Goal: Task Accomplishment & Management: Complete application form

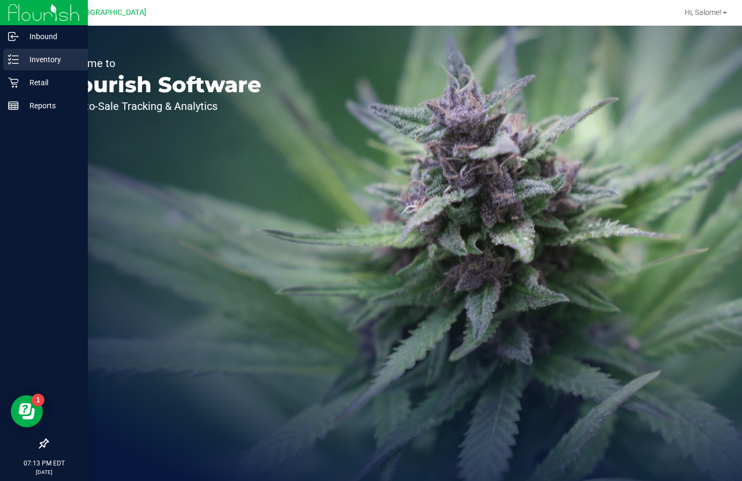
click at [39, 54] on p "Inventory" at bounding box center [51, 59] width 64 height 13
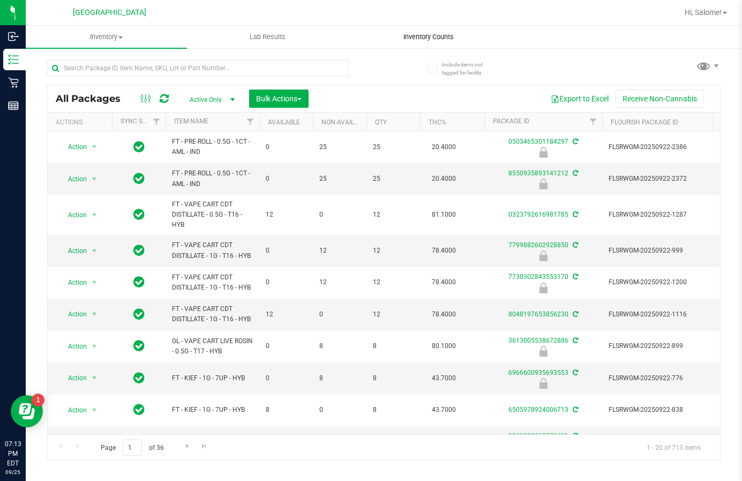
click at [425, 36] on span "Inventory Counts" at bounding box center [428, 37] width 79 height 10
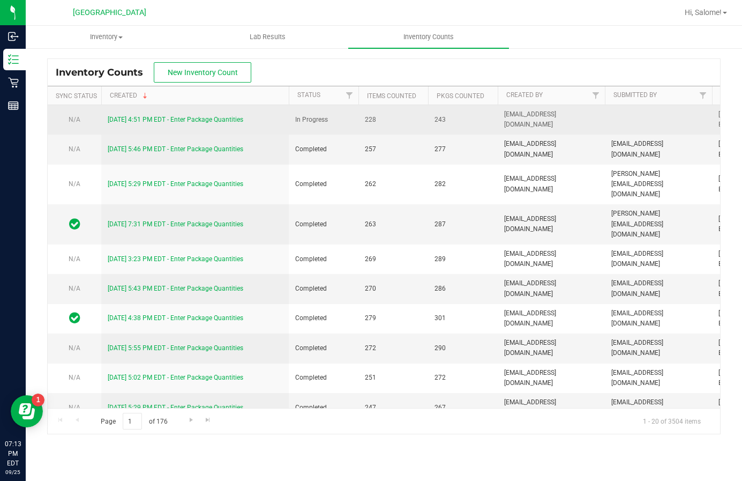
click at [202, 118] on link "[DATE] 4:51 PM EDT - Enter Package Quantities" at bounding box center [176, 120] width 136 height 8
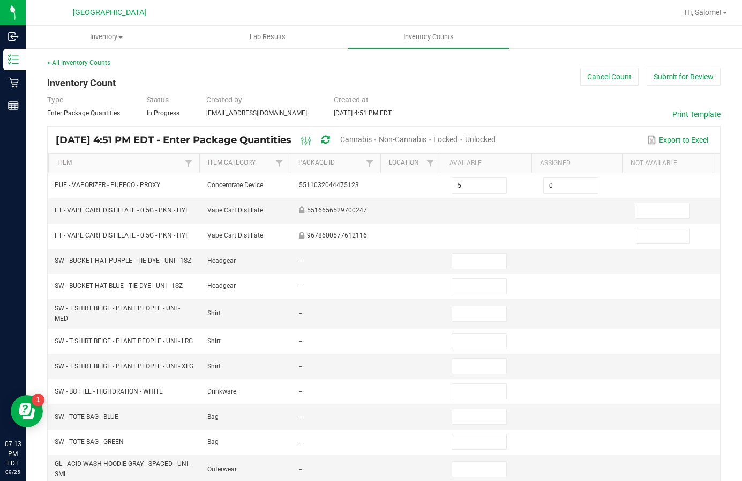
click at [496, 135] on span "Unlocked" at bounding box center [480, 139] width 31 height 9
type input "8"
type input "2"
type input "1"
type input "100"
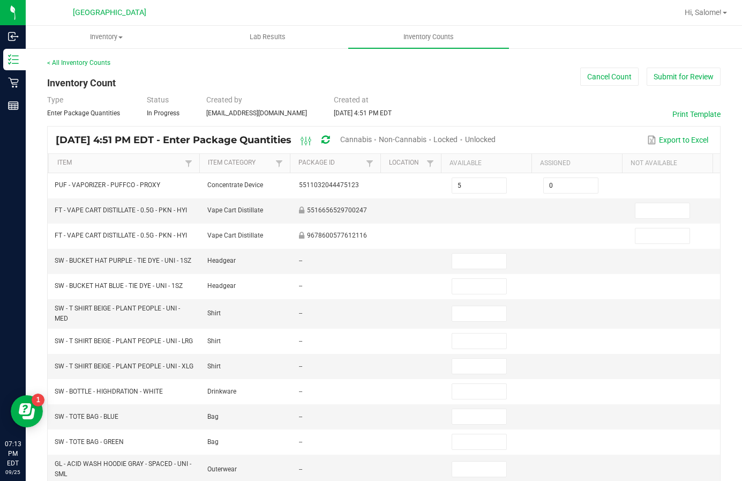
type input "3"
type input "0"
type input "2"
type input "0"
type input "50"
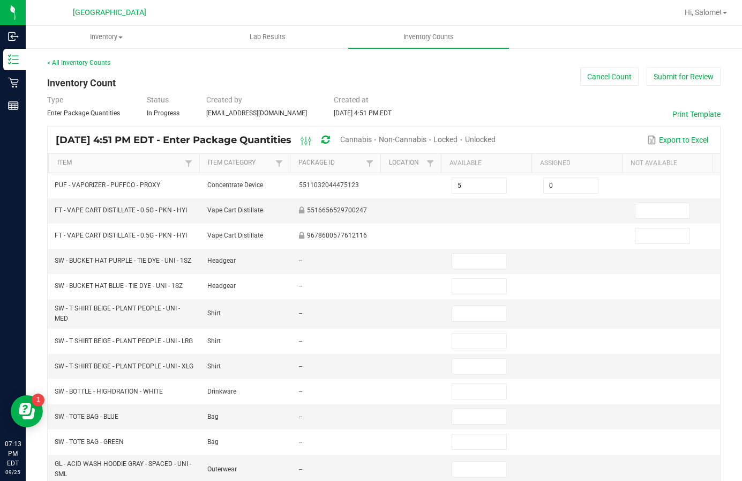
type input "4"
type input "2"
type input "3"
type input "10"
type input "15"
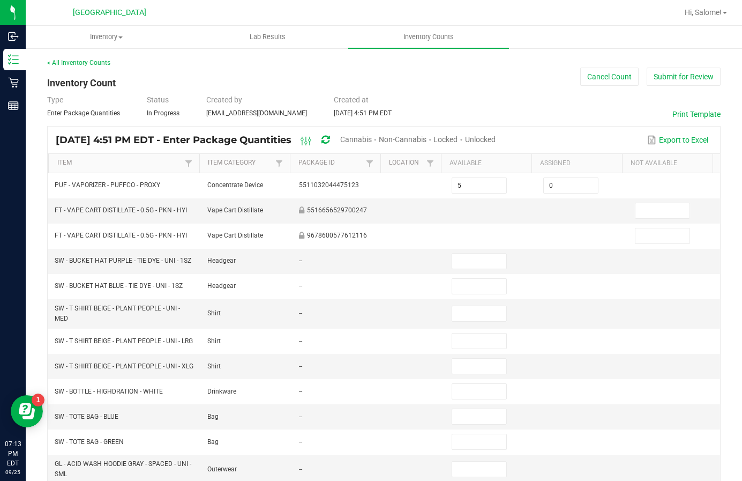
type input "9"
type input "1"
type input "39"
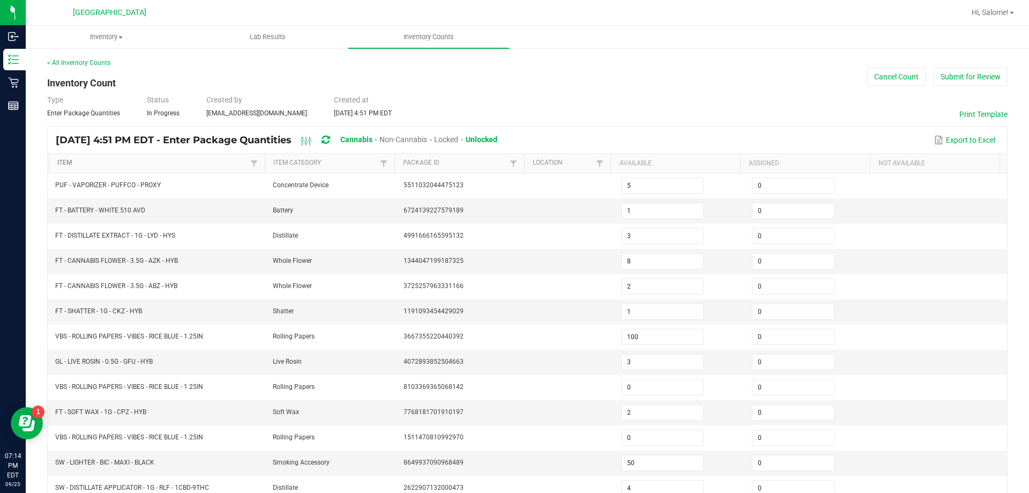
click at [87, 167] on link "Item" at bounding box center [152, 163] width 190 height 9
type input "14"
type input "3"
type input "6"
type input "14"
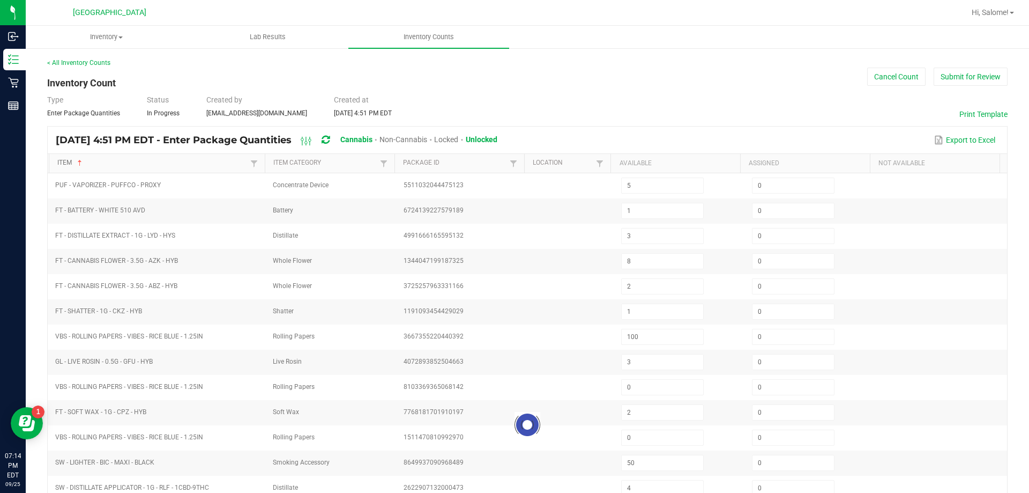
type input "10"
type input "6"
type input "19"
type input "1"
type input "12"
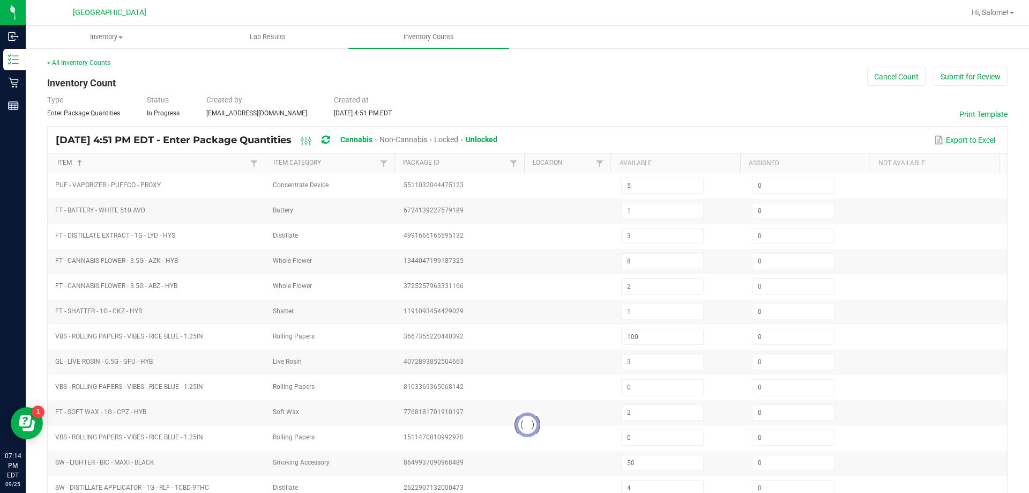
type input "17"
type input "18"
type input "8"
type input "4"
type input "10"
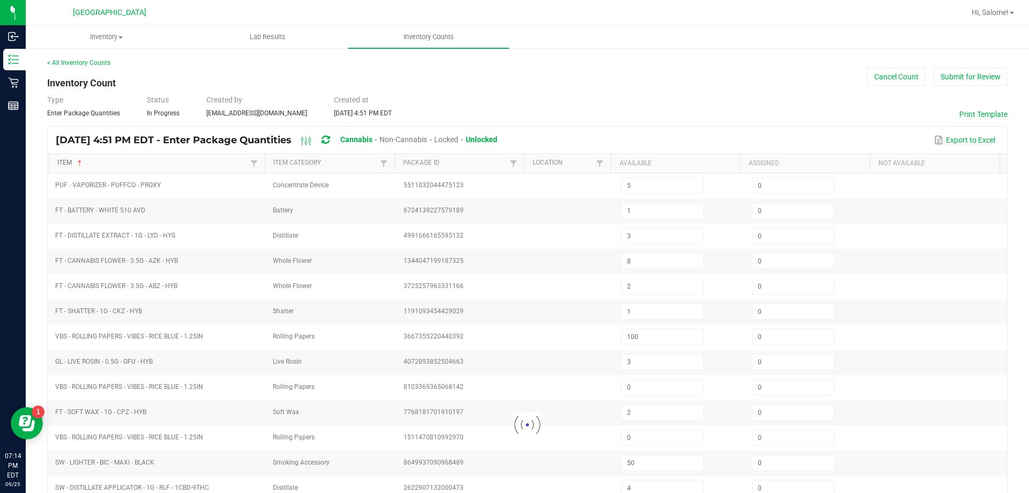
type input "8"
type input "11"
type input "0"
type input "13"
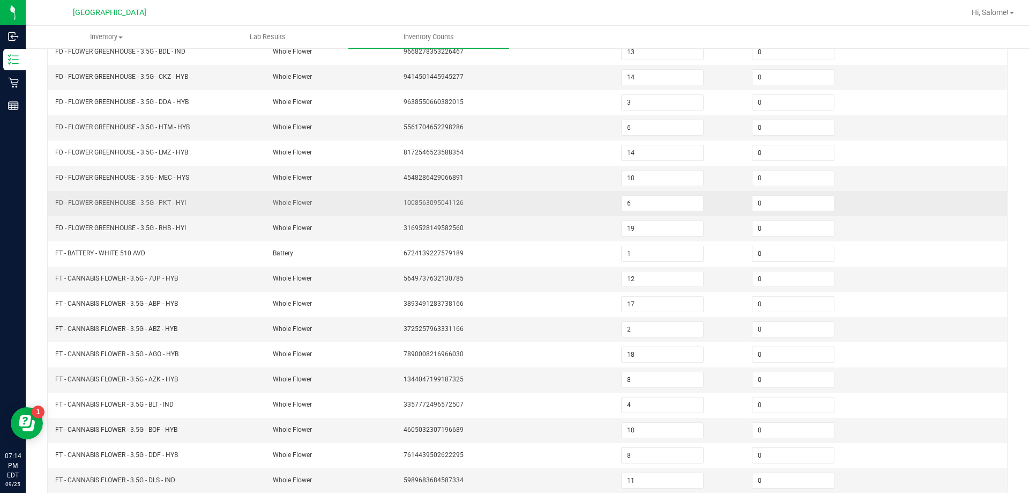
scroll to position [214, 0]
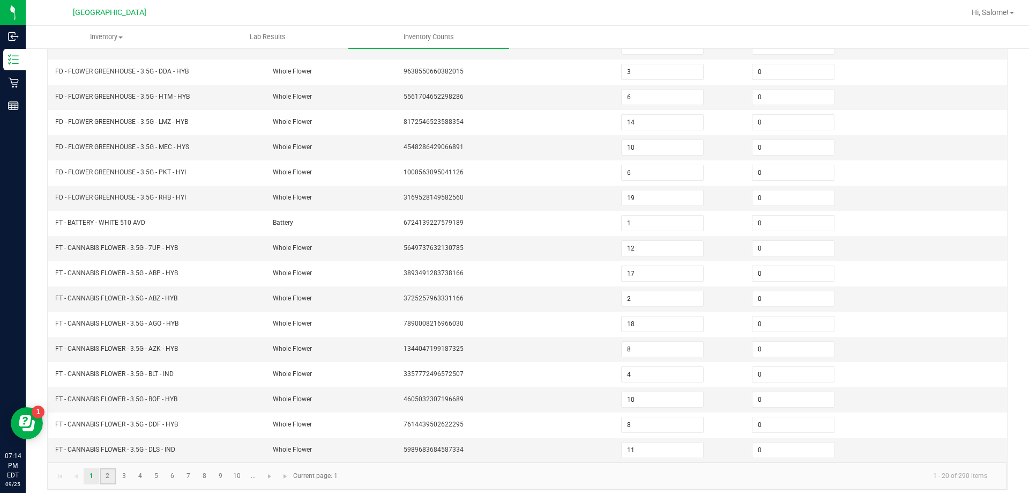
click at [107, 480] on link "2" at bounding box center [108, 476] width 16 height 16
type input "20"
type input "0"
type input "13"
type input "14"
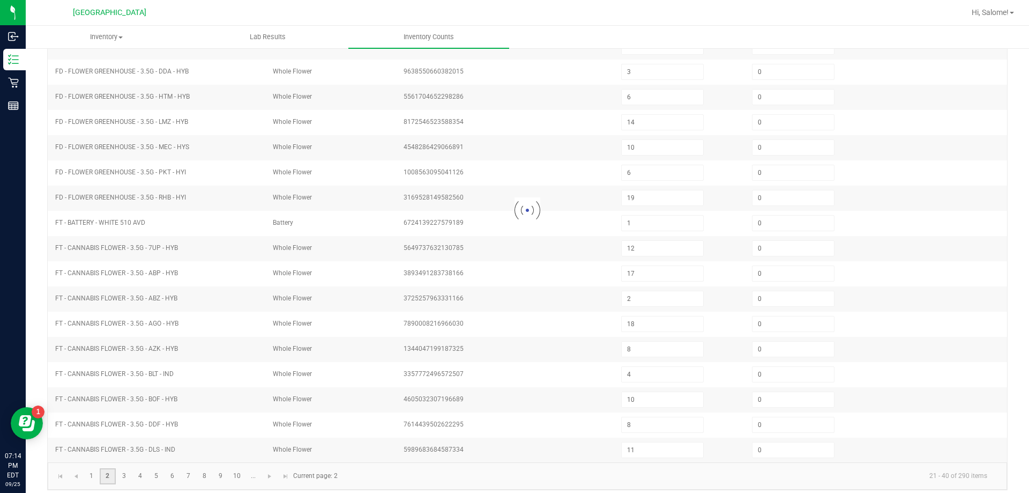
type input "7"
type input "1"
type input "11"
type input "4"
type input "11"
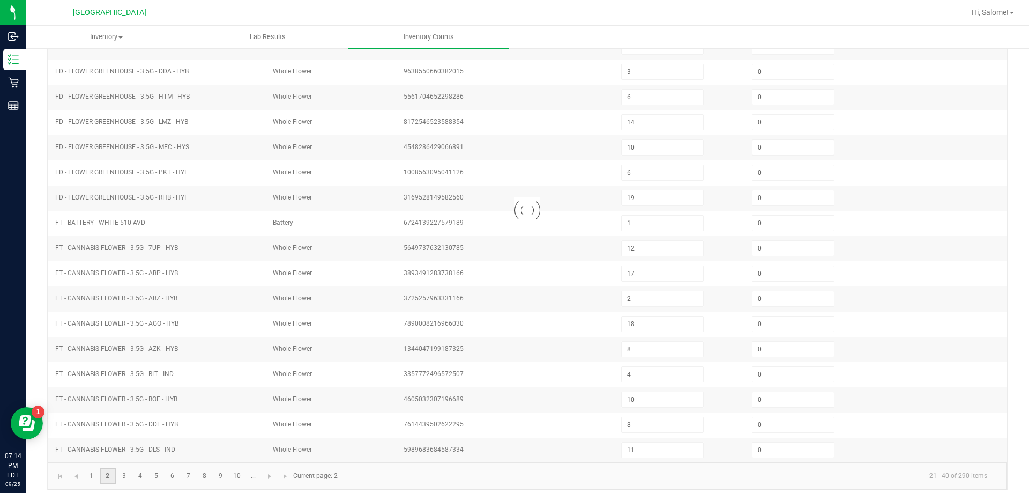
type input "12"
type input "6"
type input "23"
type input "9"
type input "17"
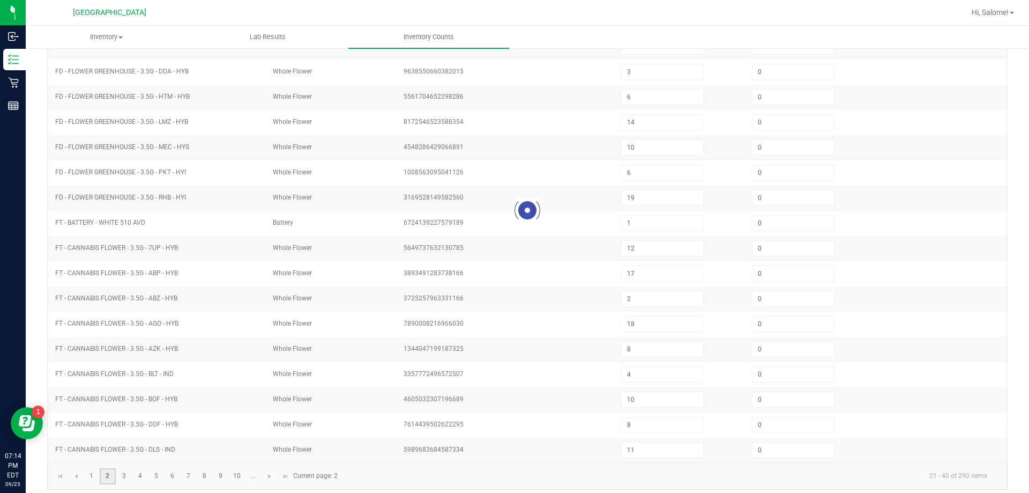
type input "0"
type input "11"
type input "0"
type input "14"
type input "10"
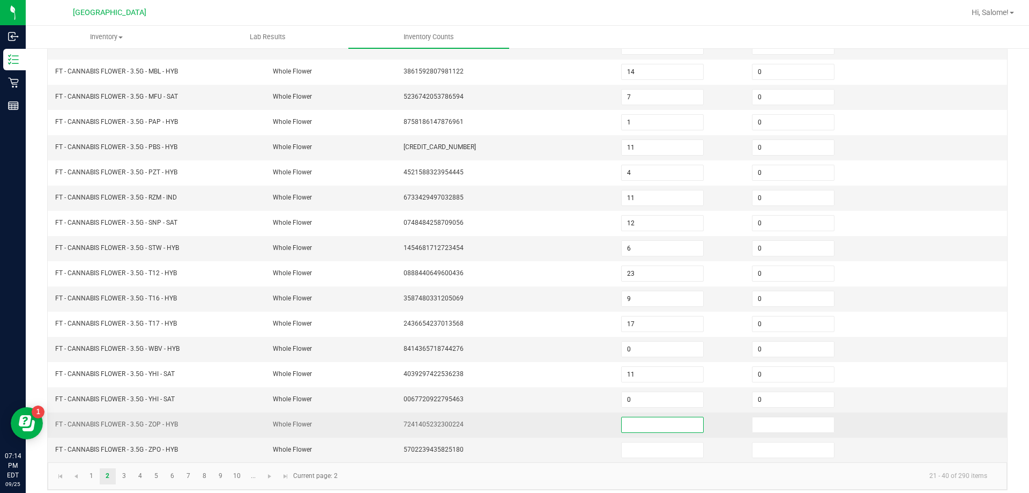
click at [647, 423] on input at bounding box center [662, 424] width 81 height 15
type input "19"
type input "0"
type input "14"
type input "0"
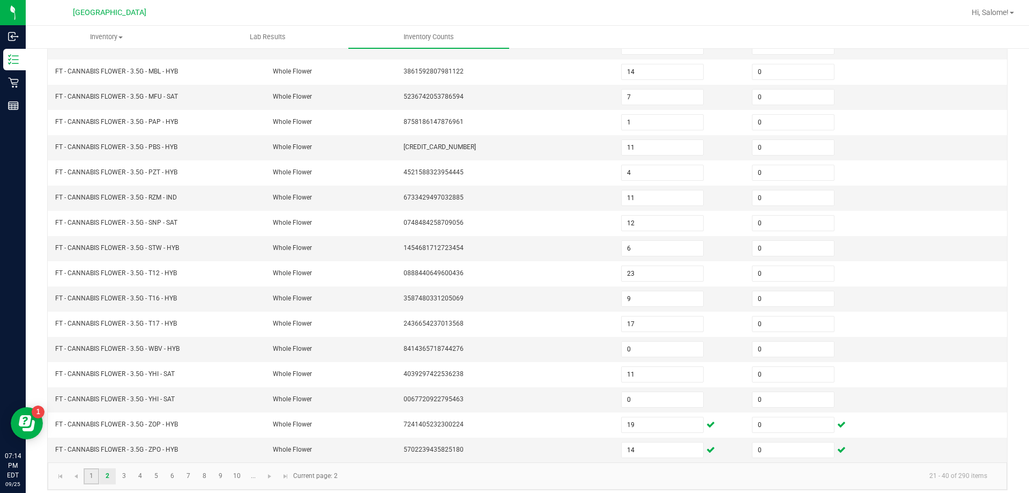
click at [96, 474] on link "1" at bounding box center [92, 476] width 16 height 16
type input "14"
type input "3"
type input "6"
type input "14"
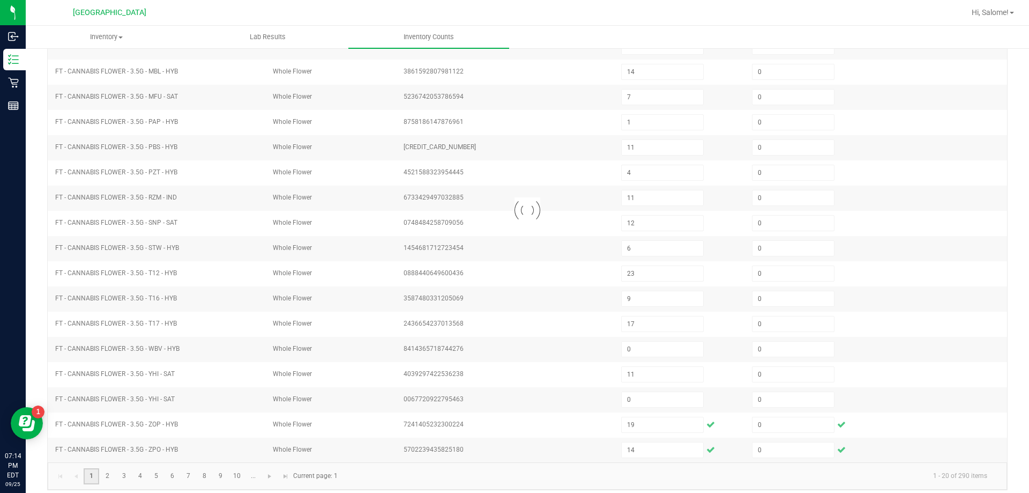
type input "10"
type input "6"
type input "19"
type input "1"
type input "12"
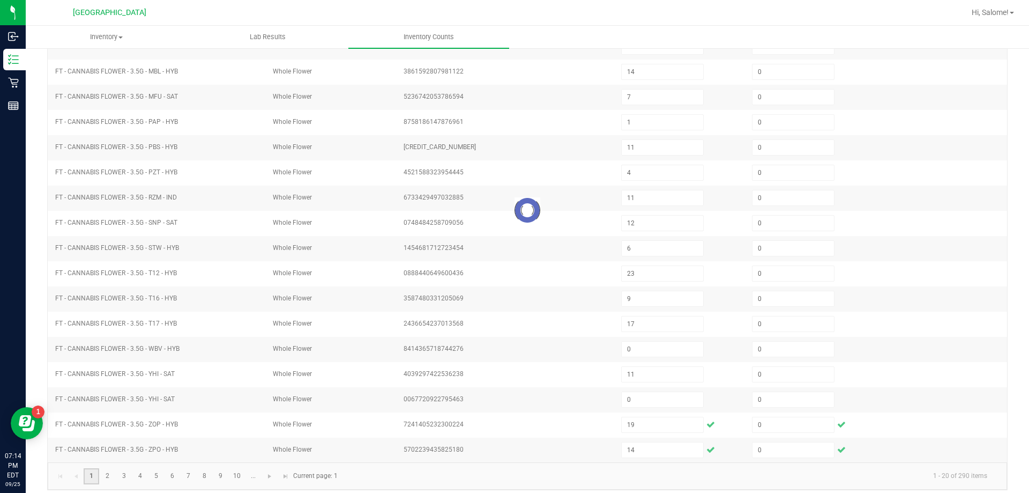
type input "17"
type input "2"
type input "18"
type input "8"
type input "4"
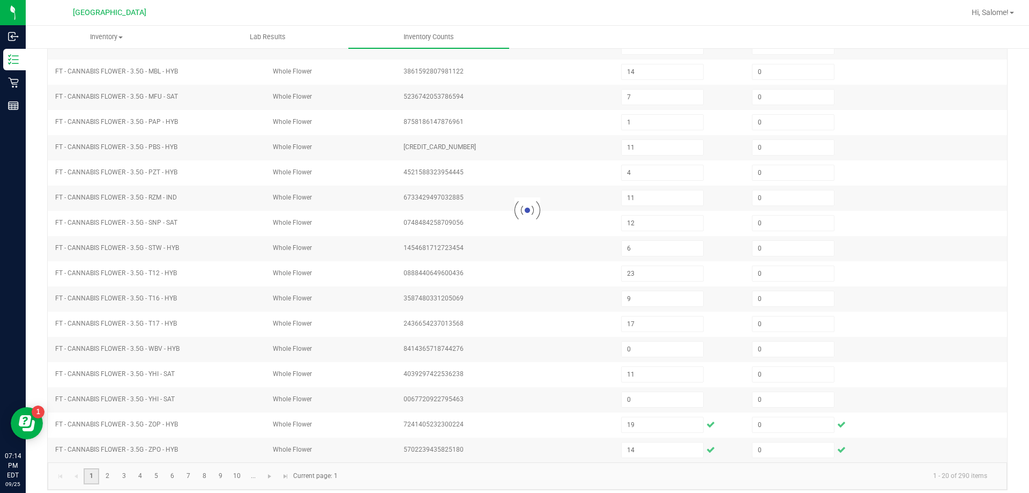
type input "10"
type input "8"
type input "11"
type input "0"
type input "13"
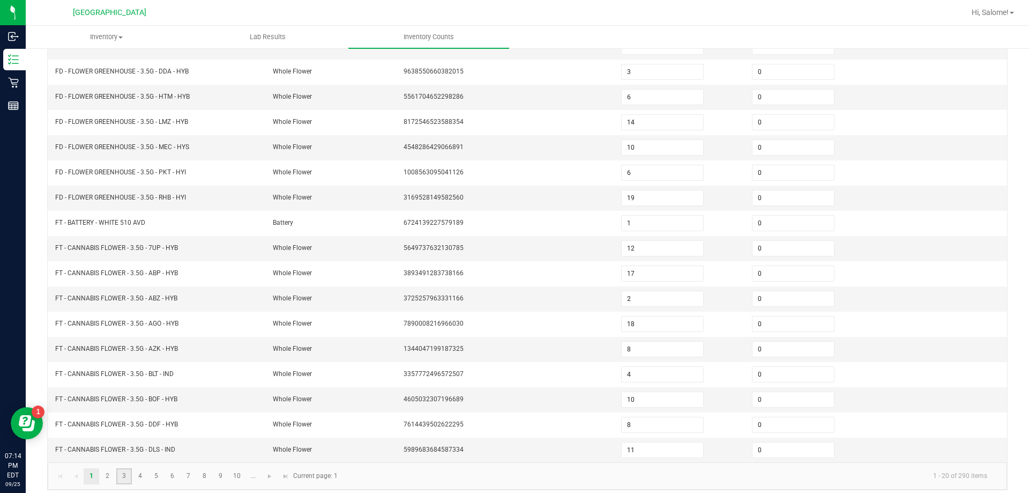
click at [129, 478] on link "3" at bounding box center [124, 476] width 16 height 16
type input "1"
type input "5"
type input "3"
type input "11"
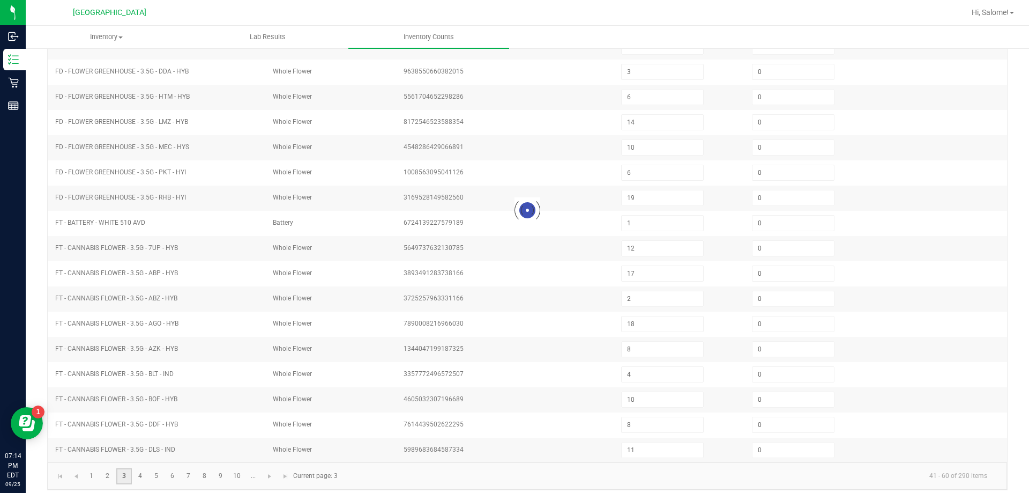
type input "7"
type input "8"
type input "1"
type input "9"
type input "3"
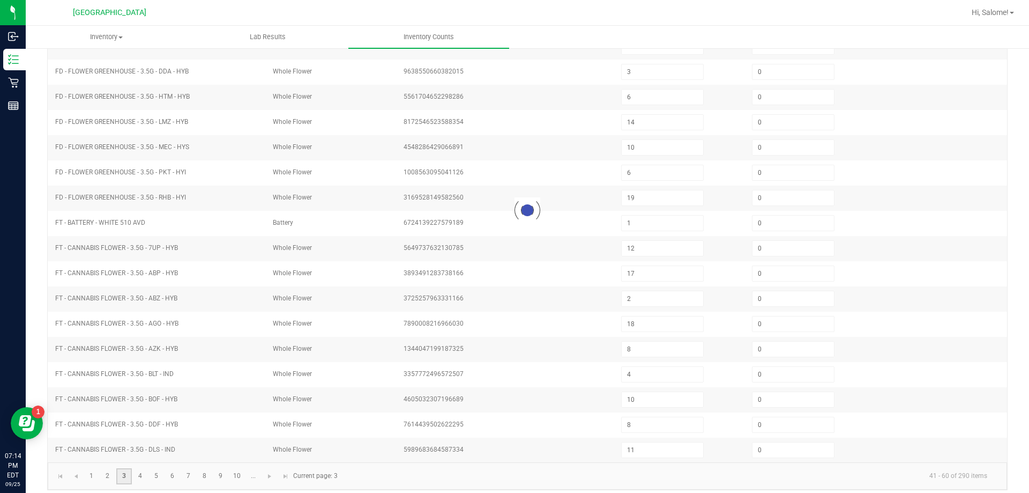
type input "8"
type input "12"
type input "1"
type input "4"
type input "3"
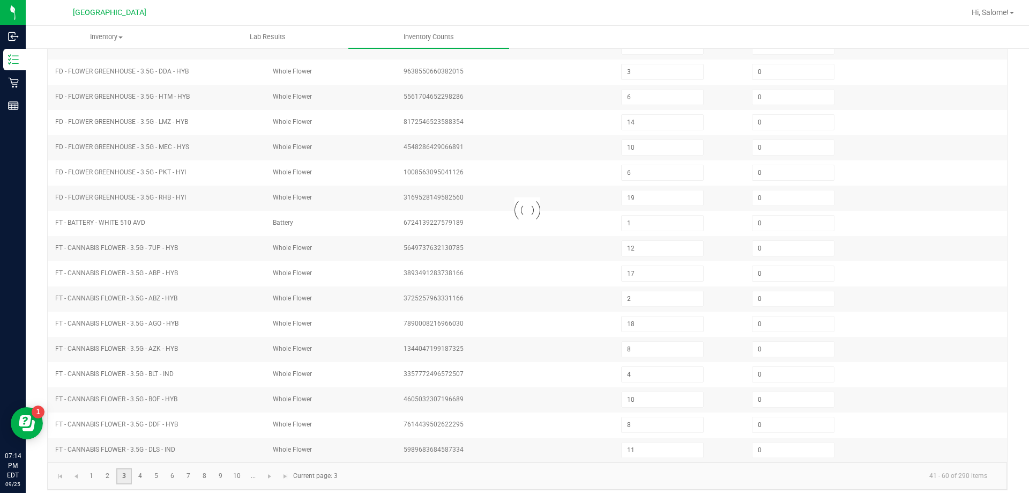
type input "5"
type input "7"
type input "8"
click at [137, 479] on link "4" at bounding box center [140, 476] width 16 height 16
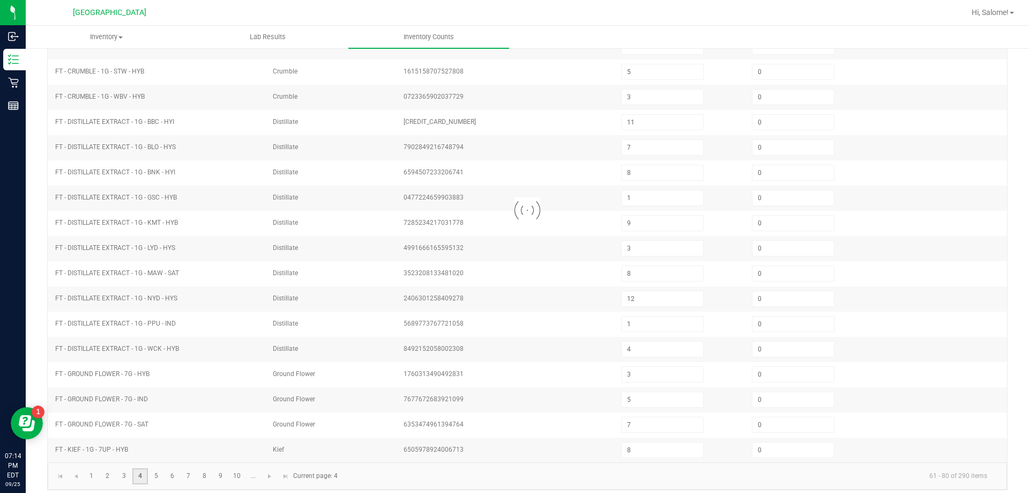
type input "4"
type input "0"
type input "8"
type input "7"
type input "2"
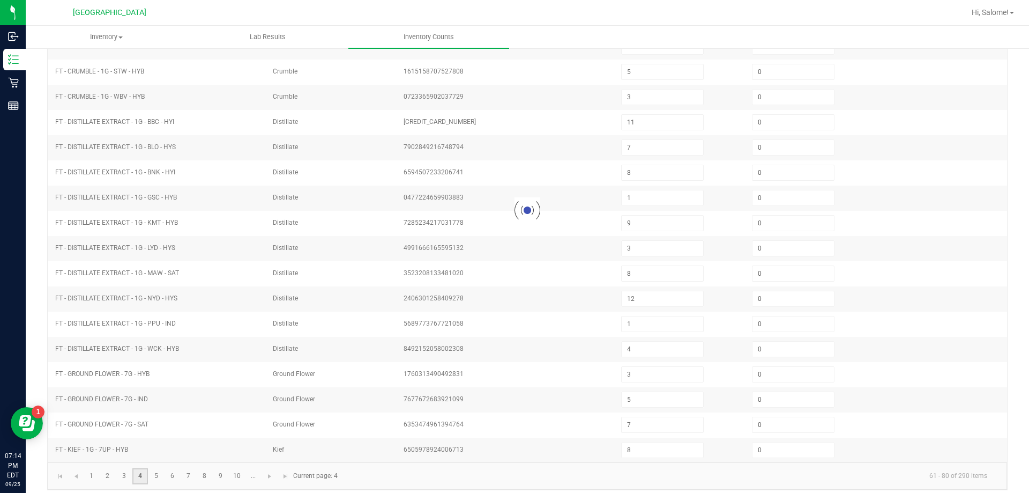
type input "7"
type input "8"
type input "17"
type input "10"
type input "12"
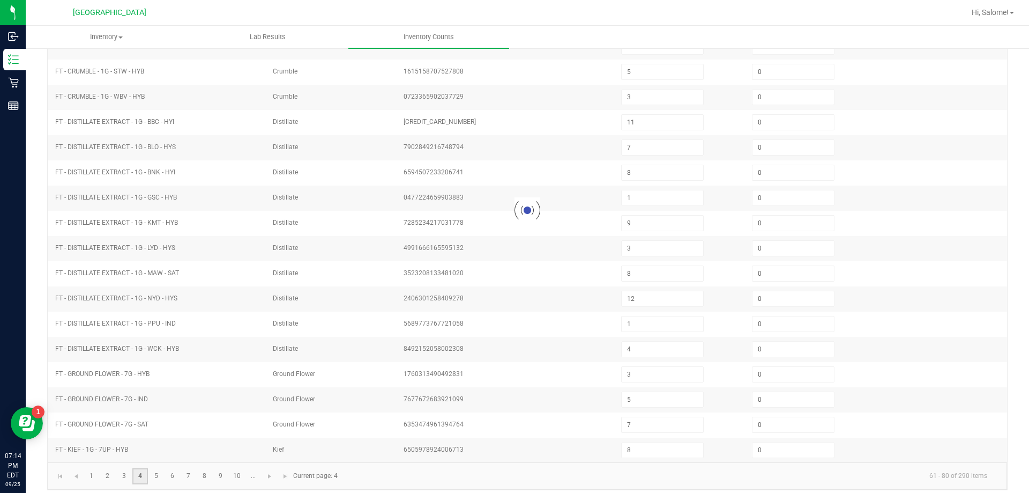
type input "2"
type input "0"
type input "6"
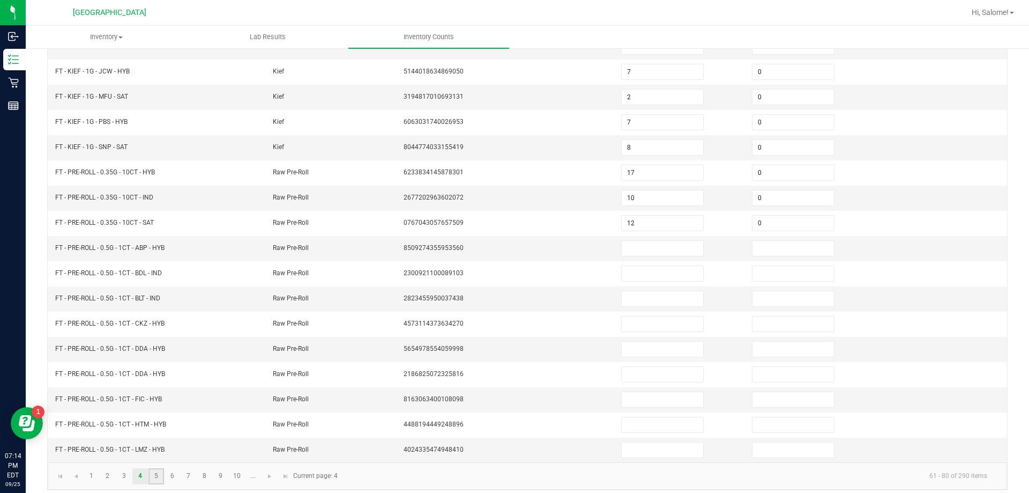
click at [159, 480] on link "5" at bounding box center [156, 476] width 16 height 16
type input "2"
type input "11"
type input "1"
type input "5"
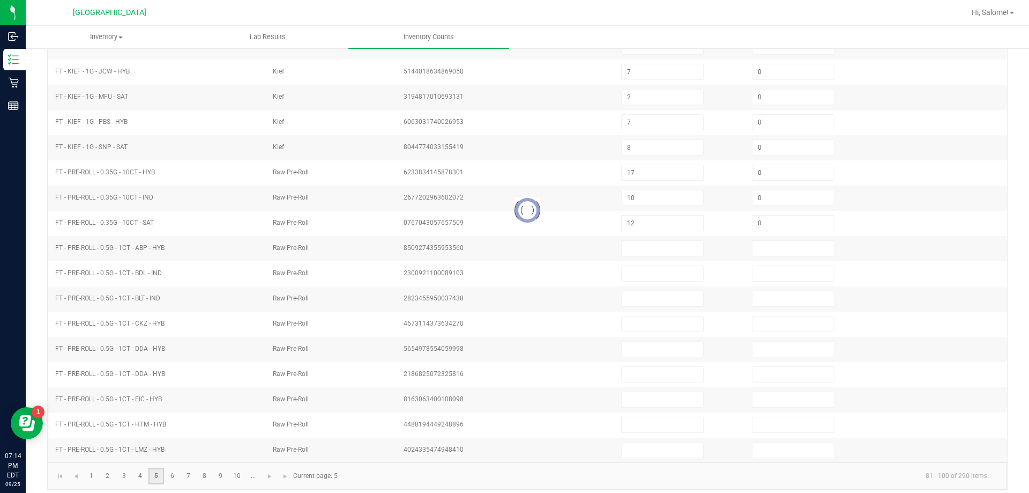
type input "2"
type input "0"
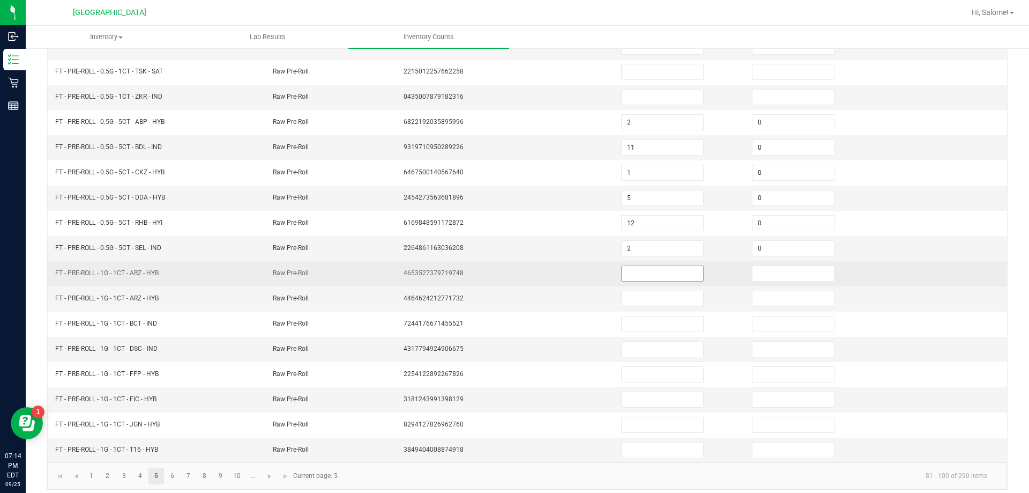
click at [627, 274] on input at bounding box center [662, 273] width 81 height 15
type input "25"
type input "0"
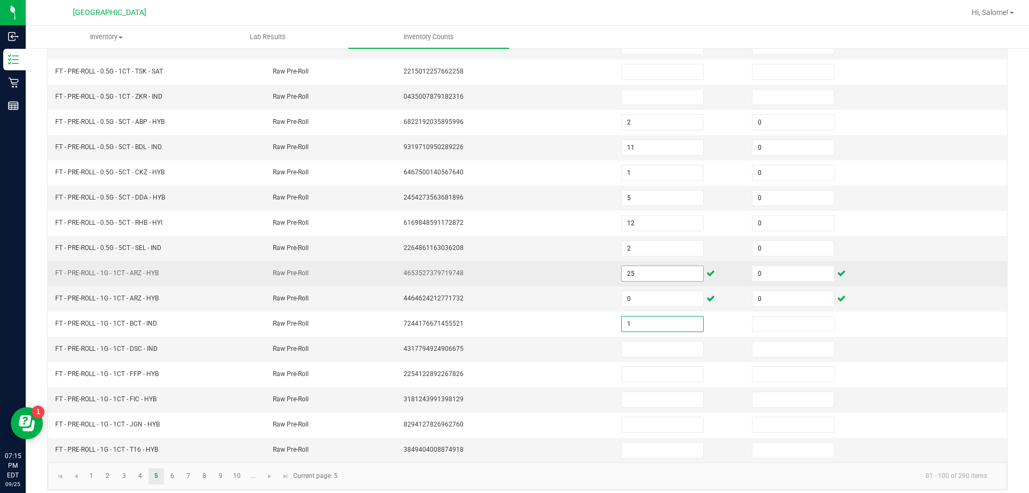
type input "1"
type input "0"
type input "1"
type input "0"
type input "11"
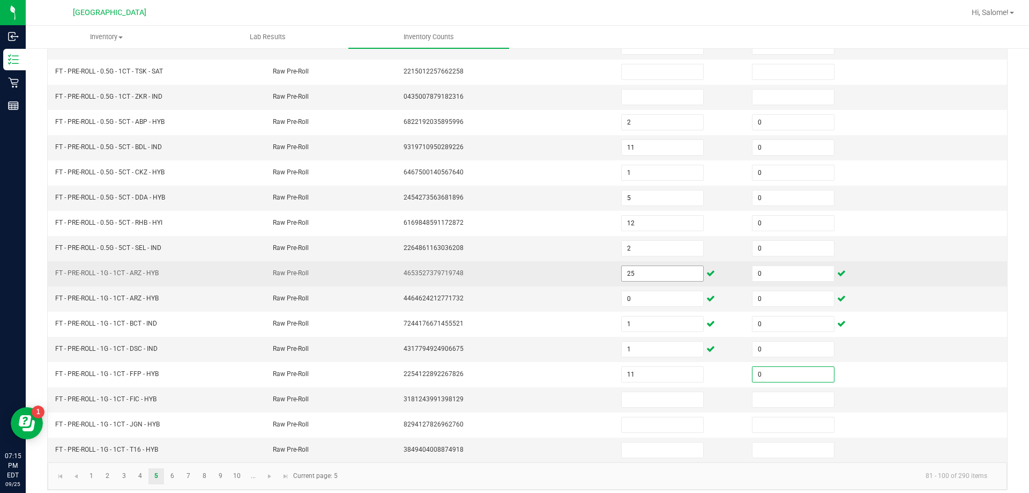
type input "0"
type input "19"
type input "0"
type input "19"
type input "0"
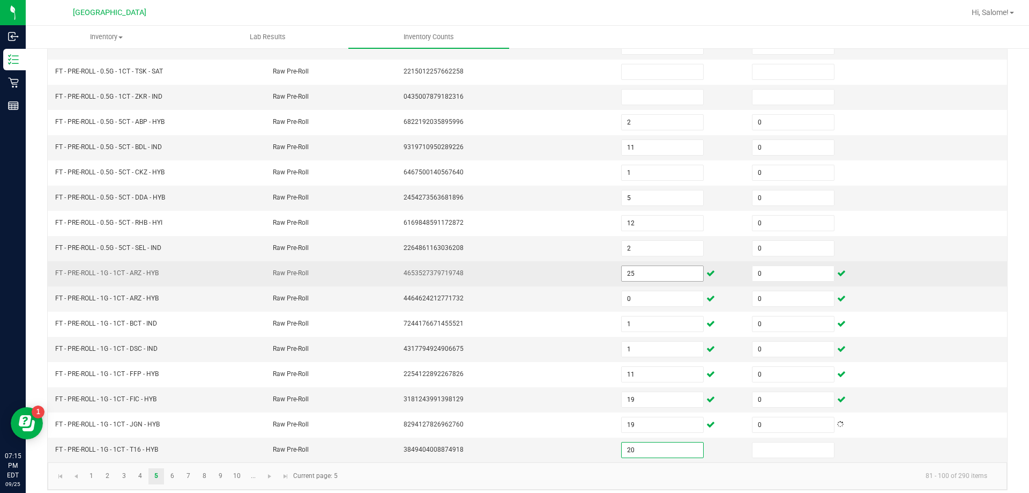
type input "20"
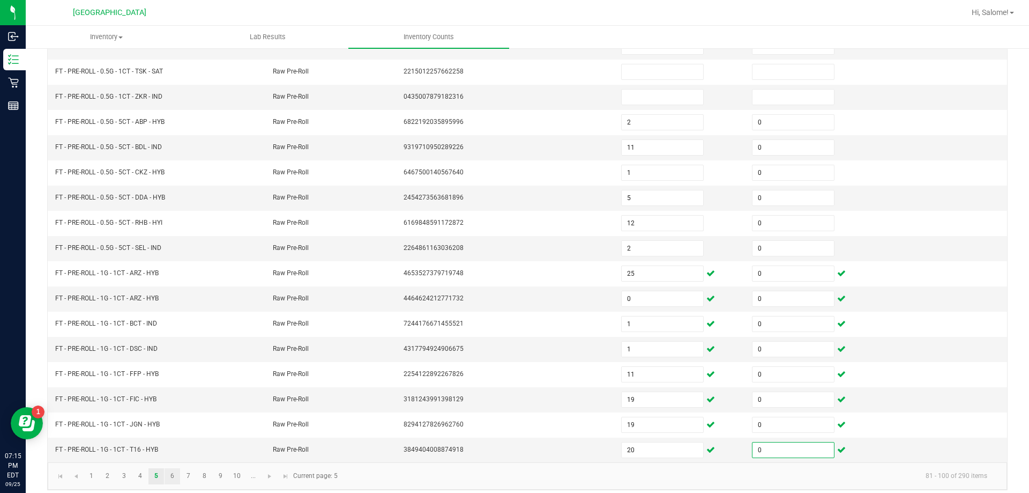
type input "0"
click at [178, 478] on link "6" at bounding box center [173, 476] width 16 height 16
type input "2"
type input "1"
type input "2"
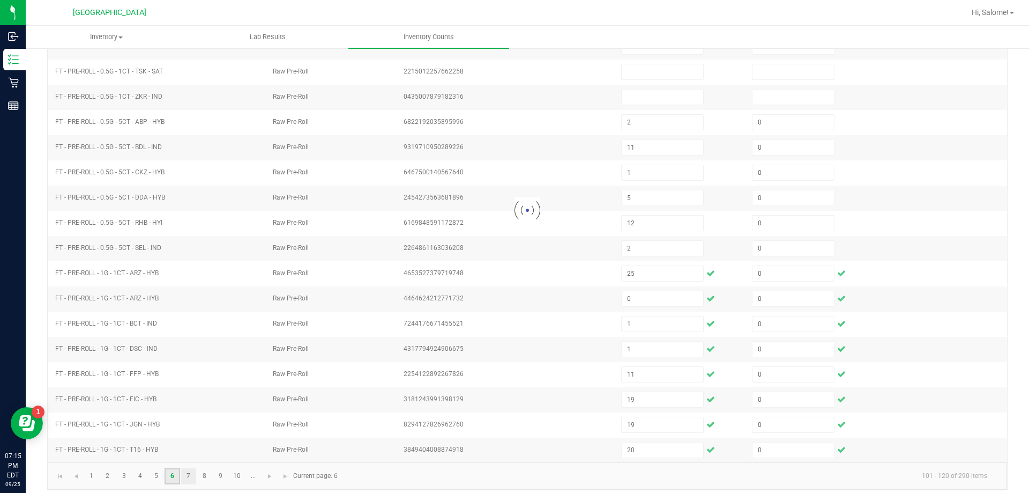
type input "7"
type input "2"
type input "3"
type input "5"
type input "1"
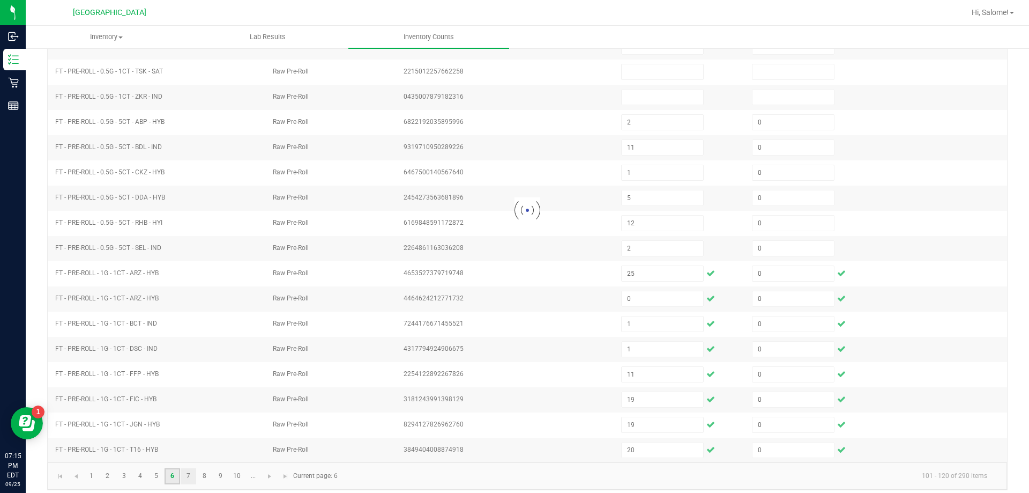
type input "10"
type input "4"
type input "5"
type input "12"
type input "3"
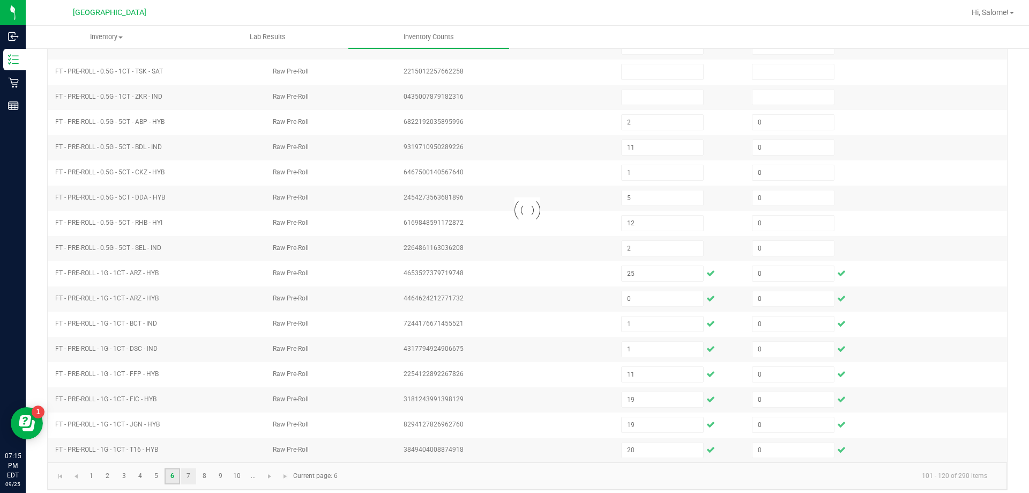
type input "7"
type input "4"
type input "2"
type input "1"
type input "0"
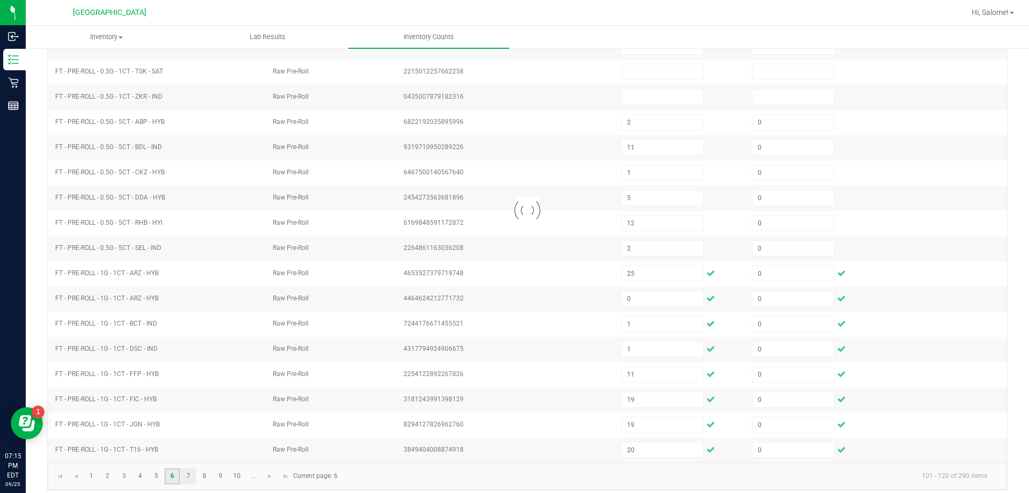
type input "7"
type input "0"
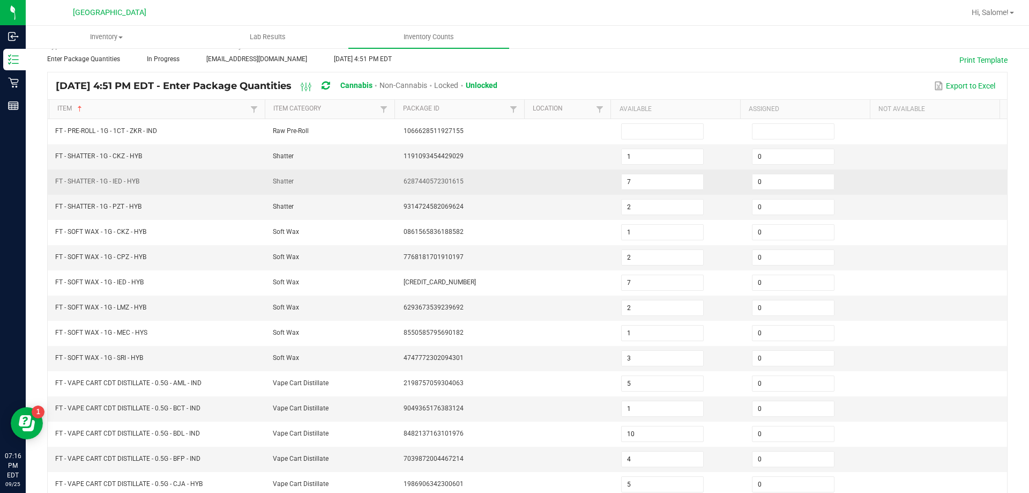
scroll to position [54, 0]
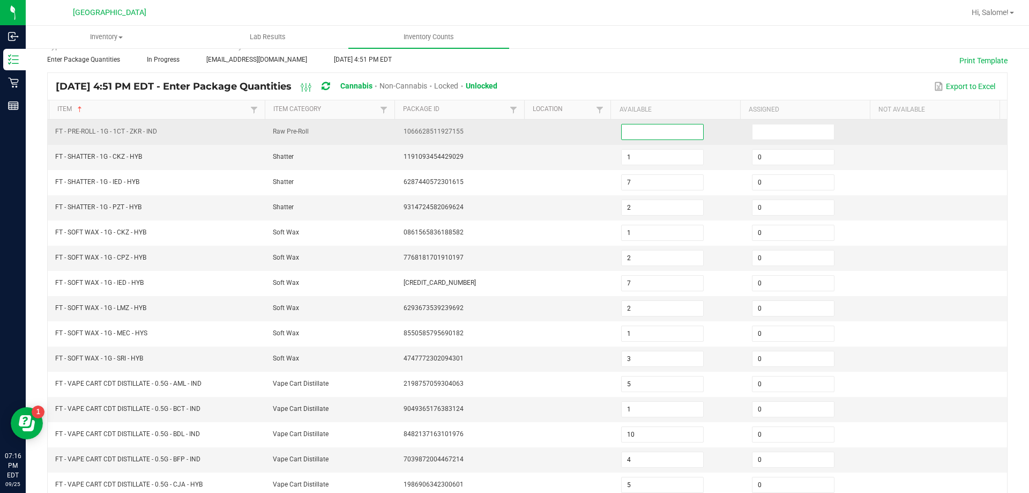
click at [650, 135] on input at bounding box center [662, 131] width 81 height 15
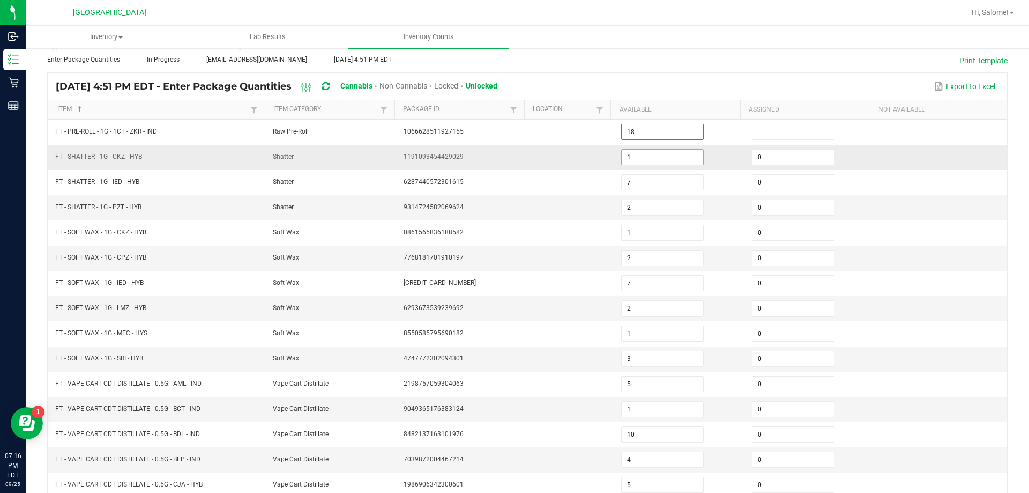
type input "18"
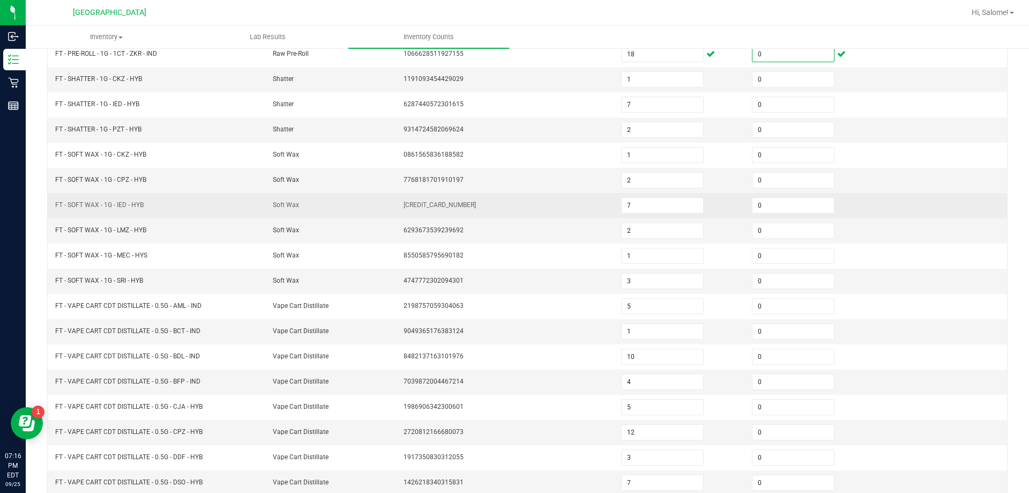
scroll to position [222, 0]
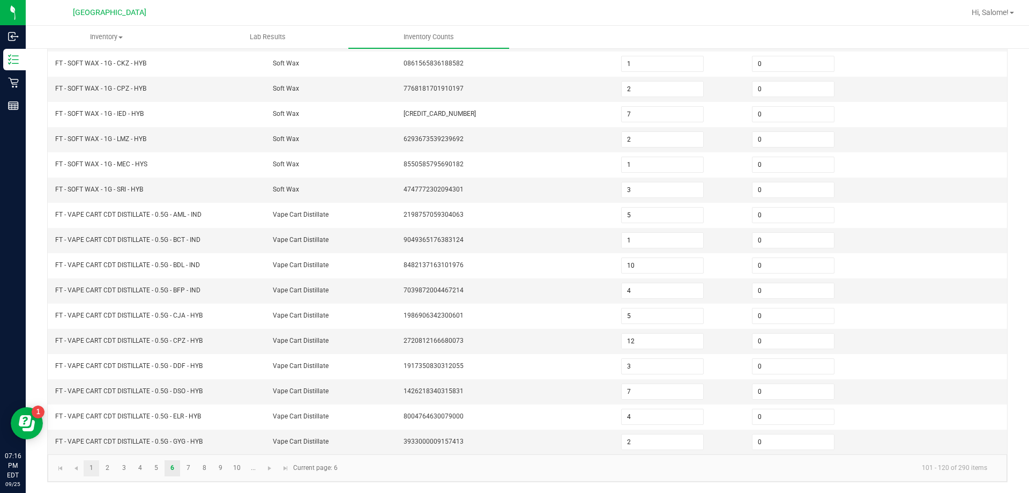
type input "0"
click at [90, 464] on link "1" at bounding box center [92, 468] width 16 height 16
type input "14"
type input "3"
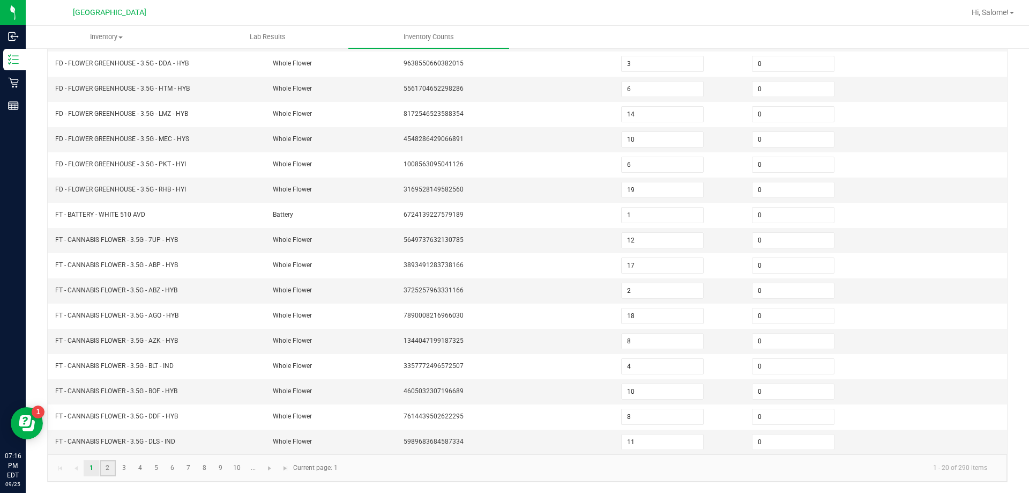
click at [103, 467] on link "2" at bounding box center [108, 468] width 16 height 16
click at [122, 463] on link "3" at bounding box center [124, 468] width 16 height 16
click at [134, 470] on link "4" at bounding box center [140, 468] width 16 height 16
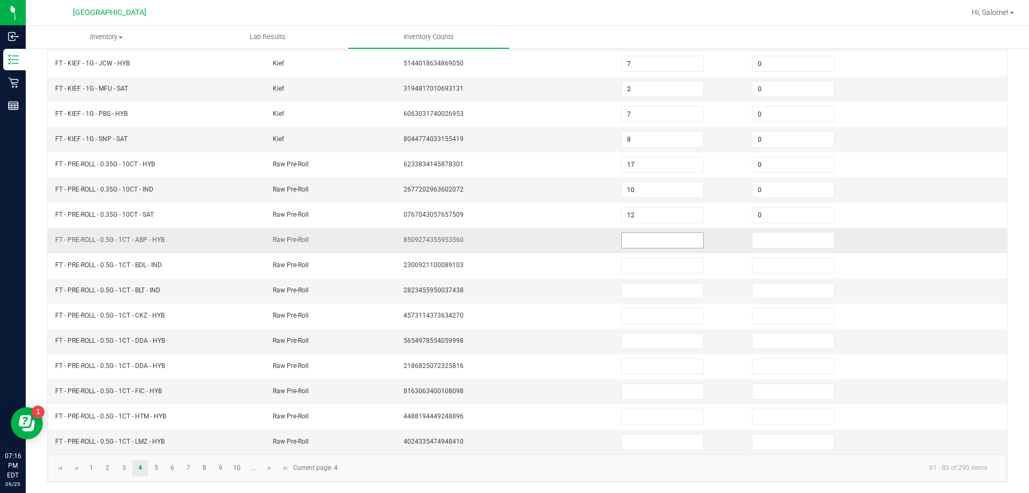
click at [645, 243] on input at bounding box center [662, 240] width 81 height 15
click at [159, 469] on link "5" at bounding box center [156, 468] width 16 height 16
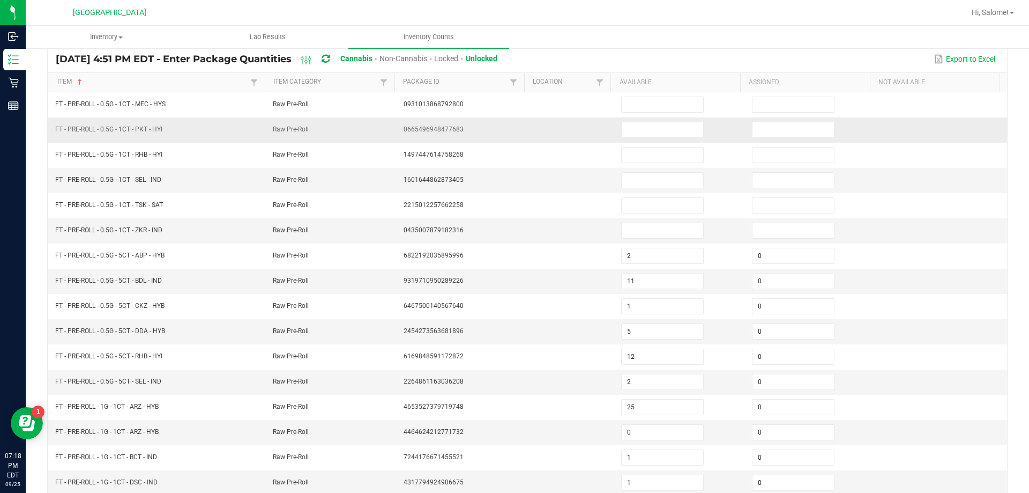
scroll to position [62, 0]
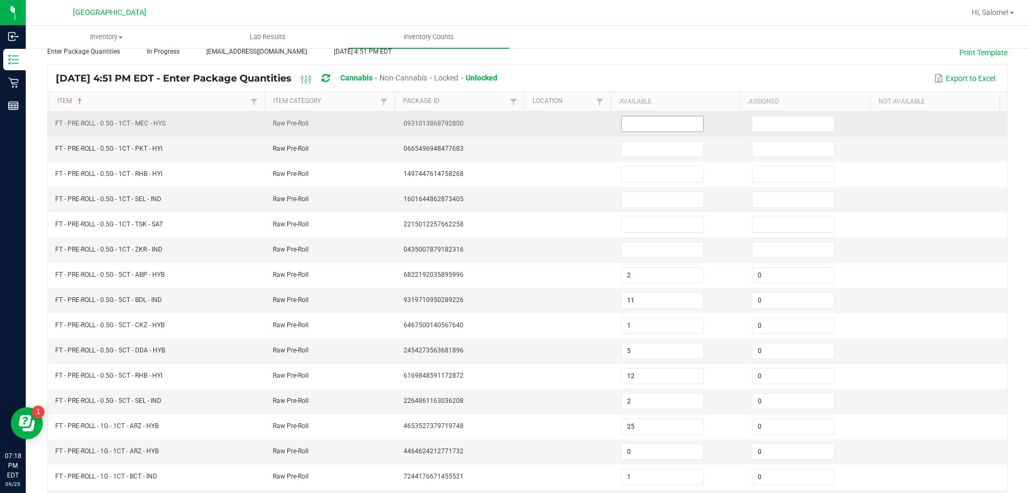
click at [660, 130] on input at bounding box center [662, 123] width 81 height 15
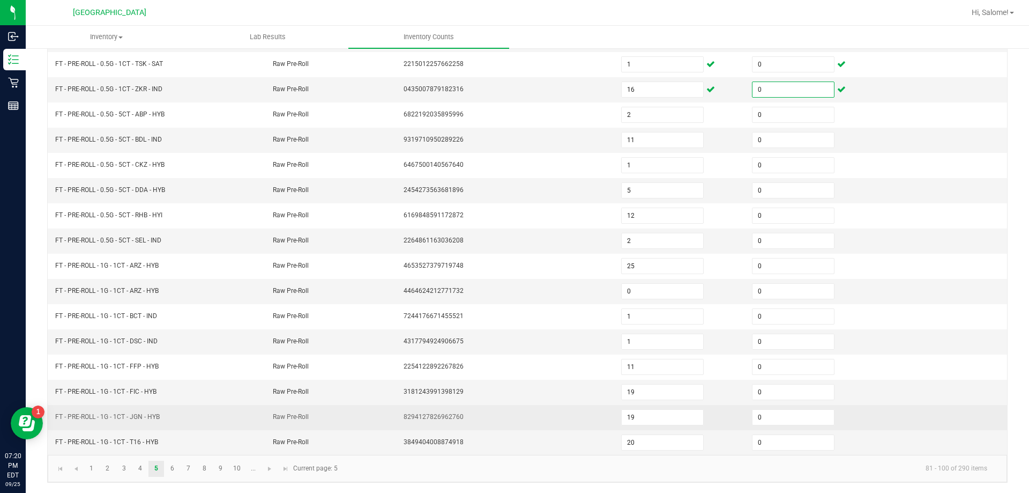
scroll to position [222, 0]
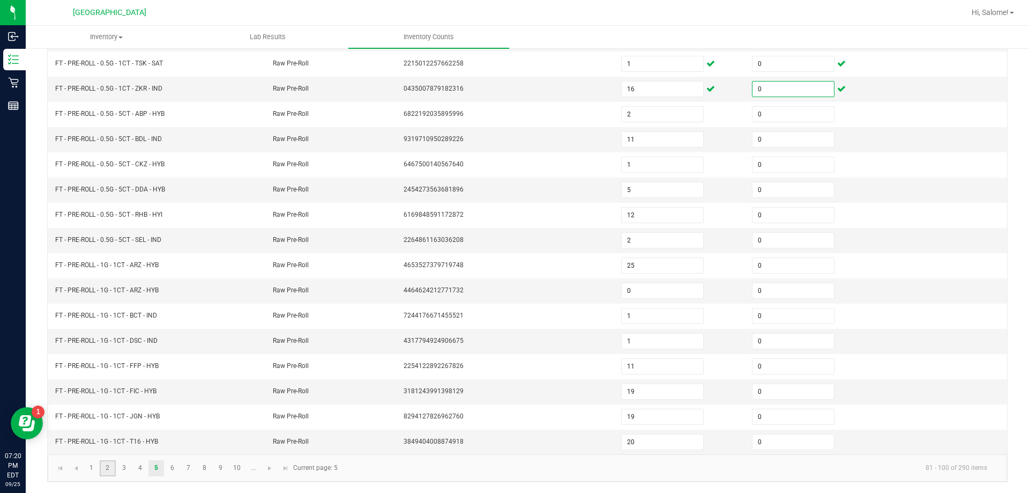
click at [106, 472] on link "2" at bounding box center [108, 468] width 16 height 16
click at [638, 334] on input "0" at bounding box center [662, 340] width 81 height 15
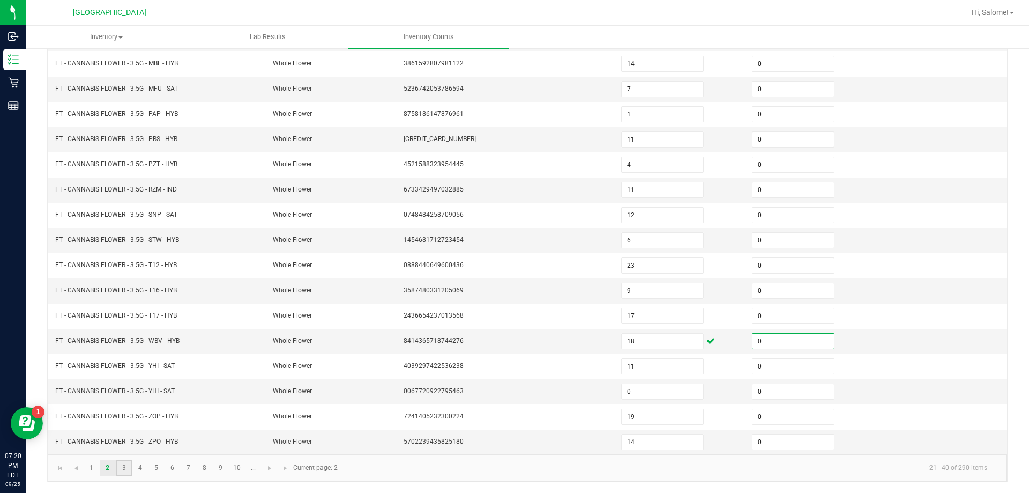
click at [130, 465] on link "3" at bounding box center [124, 468] width 16 height 16
click at [110, 472] on link "2" at bounding box center [108, 468] width 16 height 16
click at [124, 468] on link "3" at bounding box center [124, 468] width 16 height 16
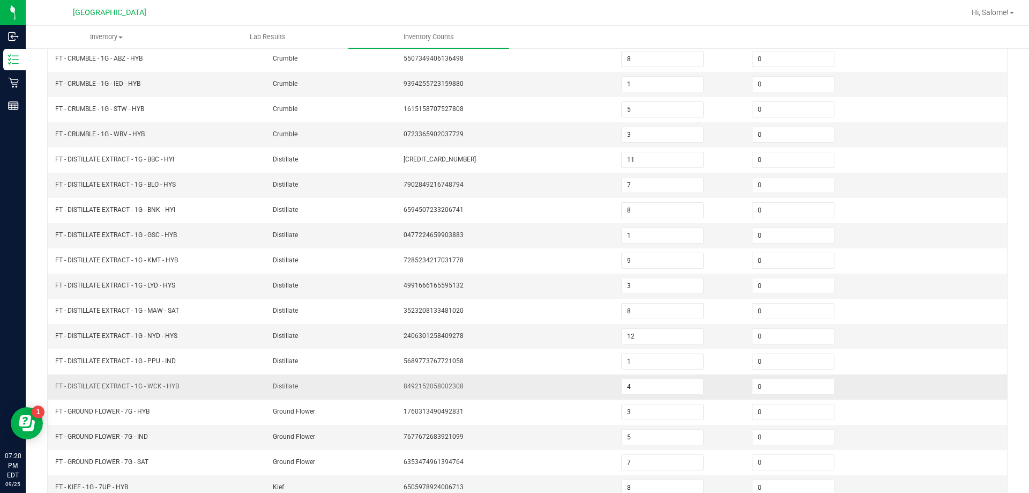
scroll to position [62, 0]
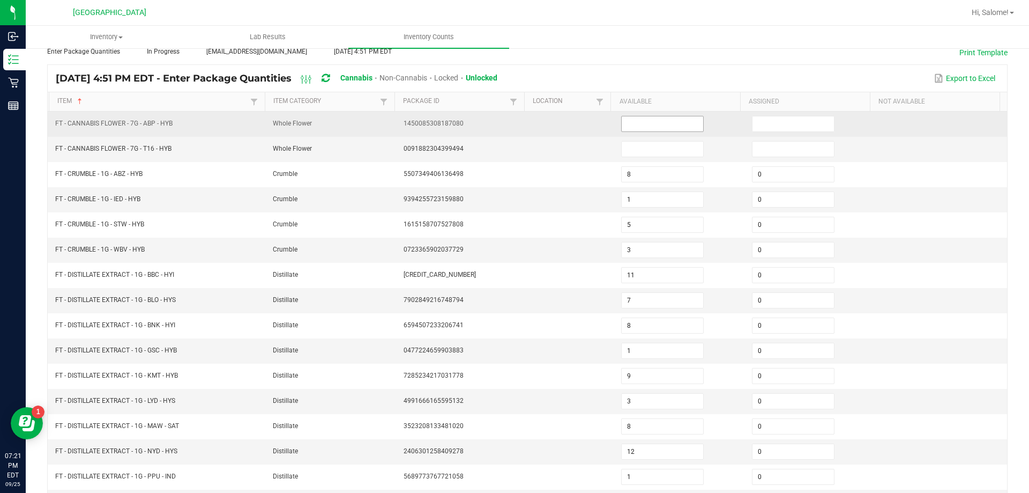
click at [639, 128] on input at bounding box center [662, 123] width 81 height 15
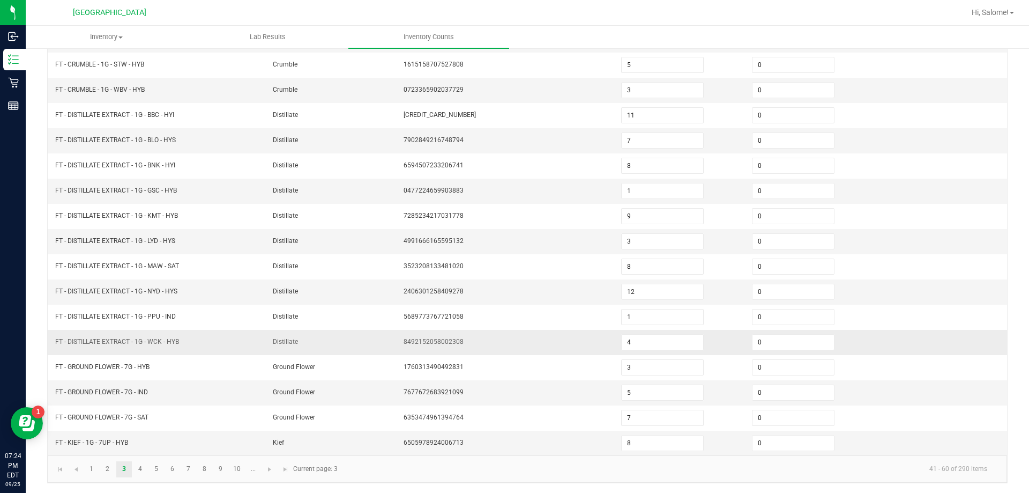
scroll to position [222, 0]
click at [170, 472] on link "6" at bounding box center [173, 468] width 16 height 16
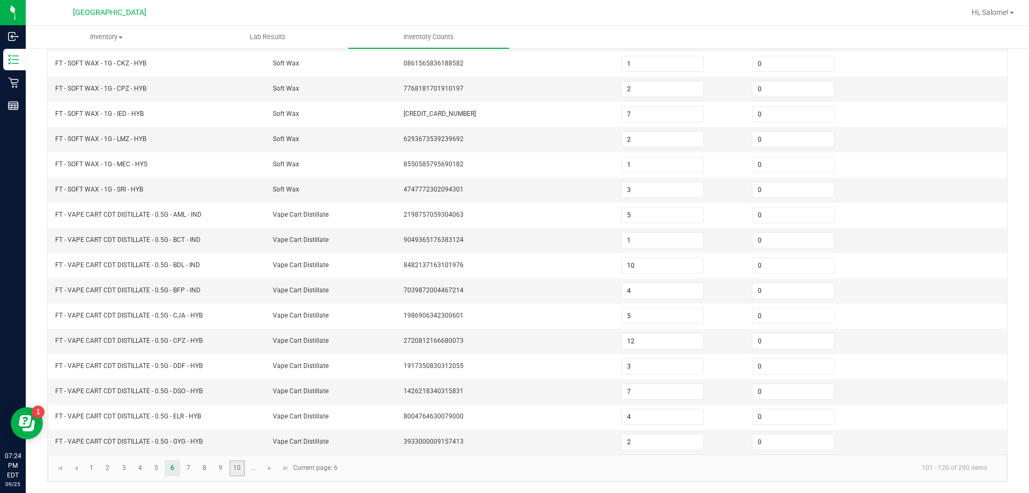
click at [237, 463] on link "10" at bounding box center [237, 468] width 16 height 16
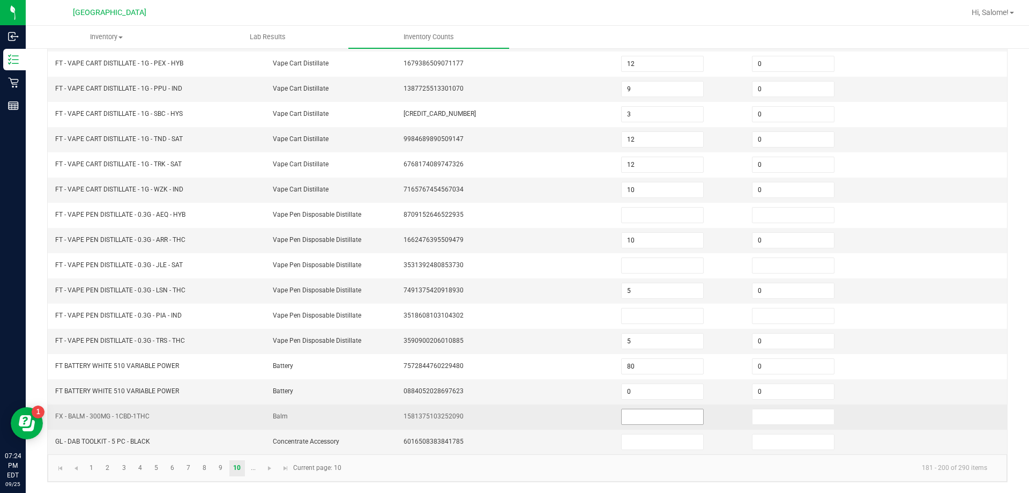
click at [675, 414] on input at bounding box center [662, 416] width 81 height 15
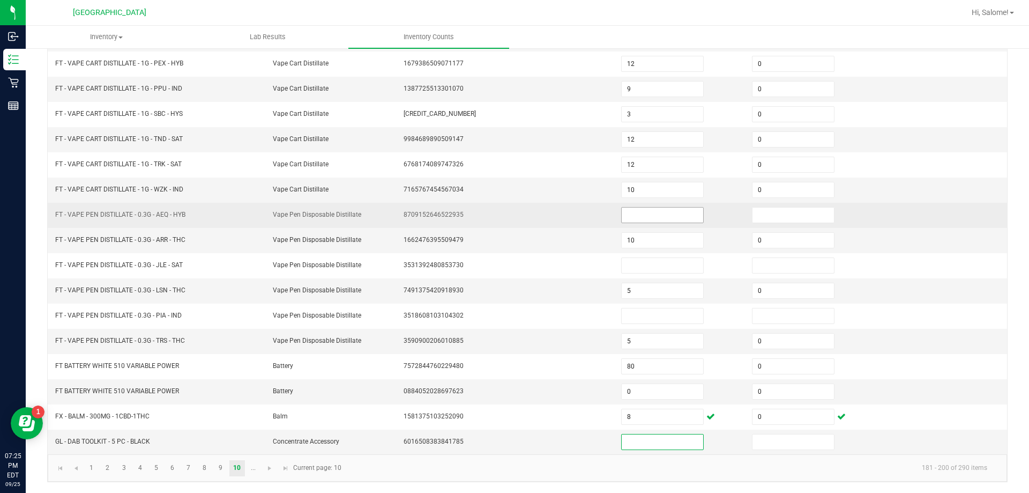
click at [662, 217] on input at bounding box center [662, 214] width 81 height 15
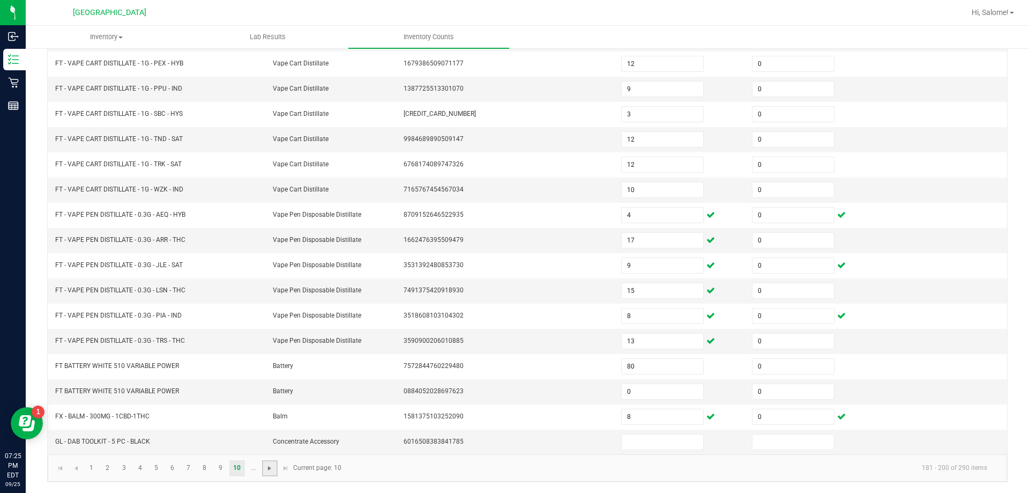
click at [270, 469] on span "Go to the next page" at bounding box center [269, 468] width 9 height 9
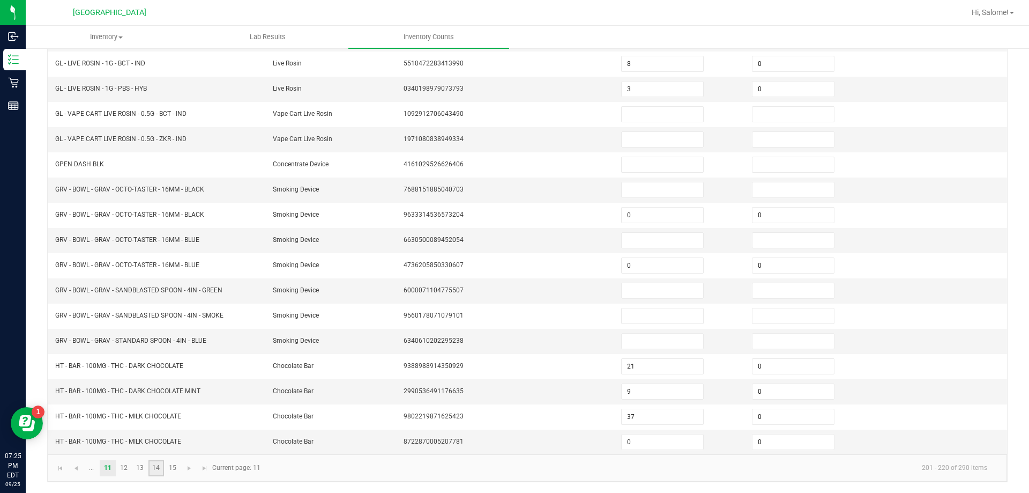
click at [161, 469] on link "14" at bounding box center [156, 468] width 16 height 16
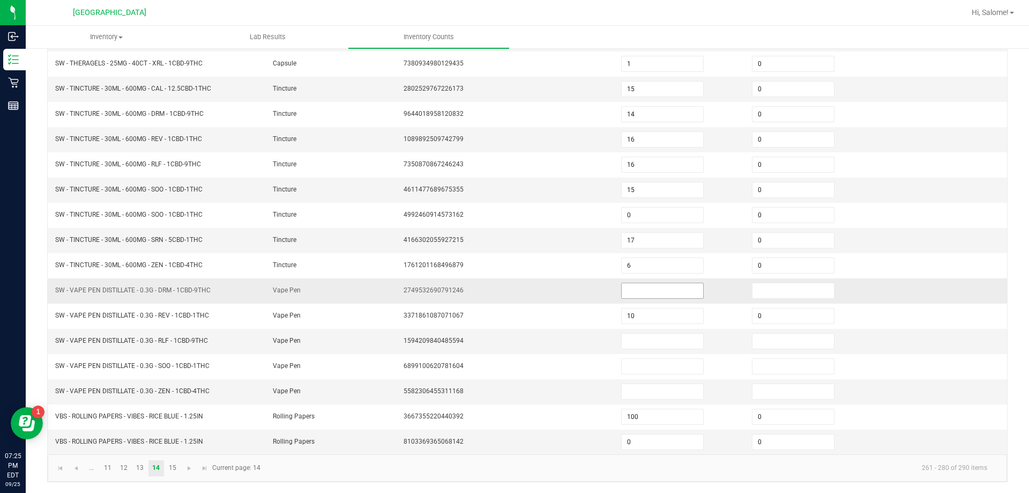
click at [657, 291] on input at bounding box center [662, 290] width 81 height 15
click at [138, 476] on kendo-pager "... 11 12 13 14 15 261 - 280 of 290 items Current page: 14" at bounding box center [527, 467] width 959 height 27
click at [138, 465] on link "13" at bounding box center [140, 468] width 16 height 16
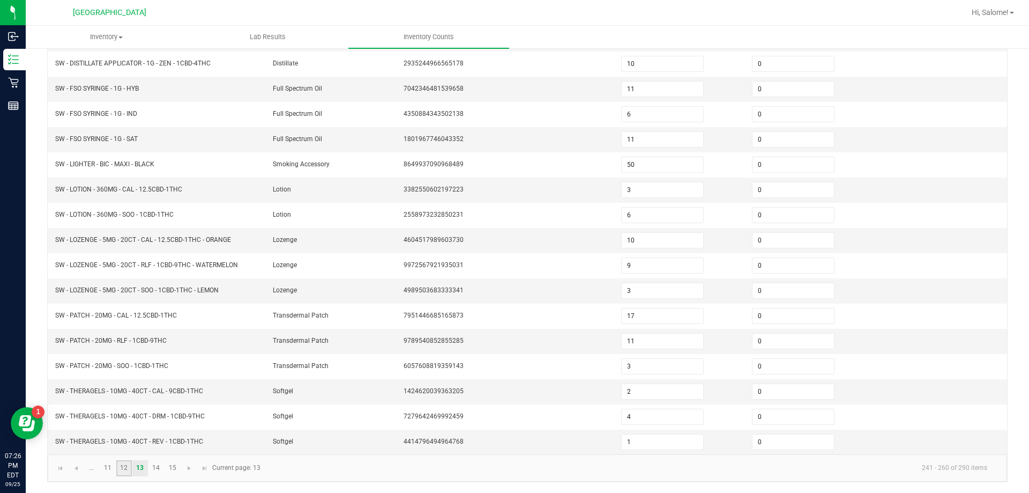
click at [123, 463] on link "12" at bounding box center [124, 468] width 16 height 16
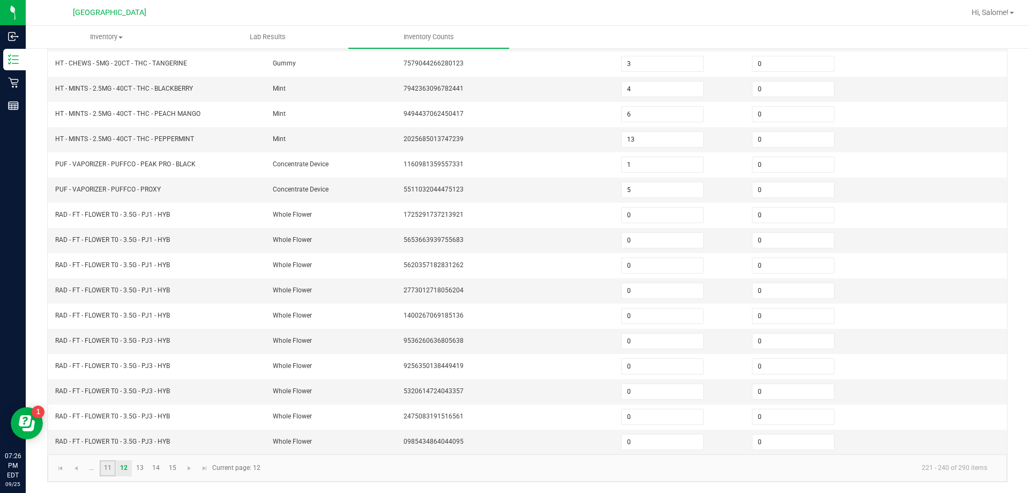
click at [111, 471] on link "11" at bounding box center [108, 468] width 16 height 16
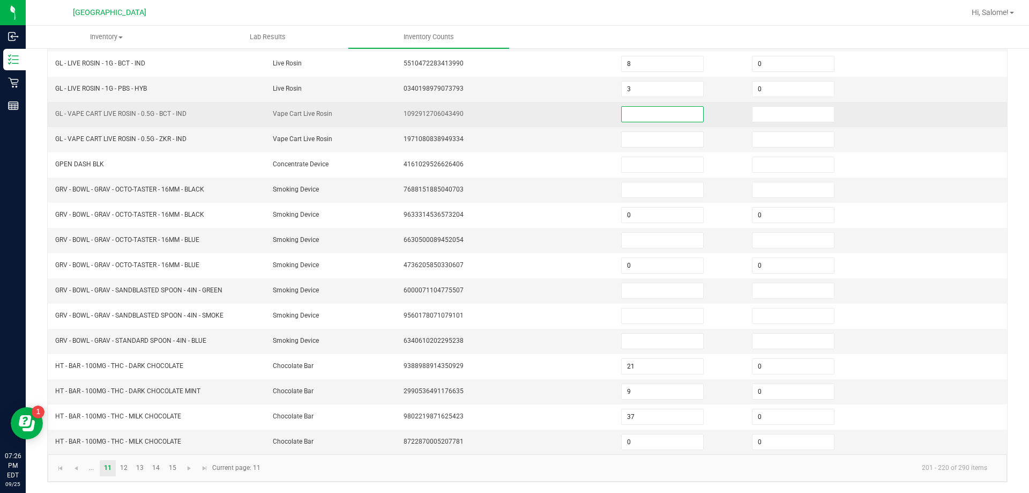
click at [659, 113] on input at bounding box center [662, 114] width 81 height 15
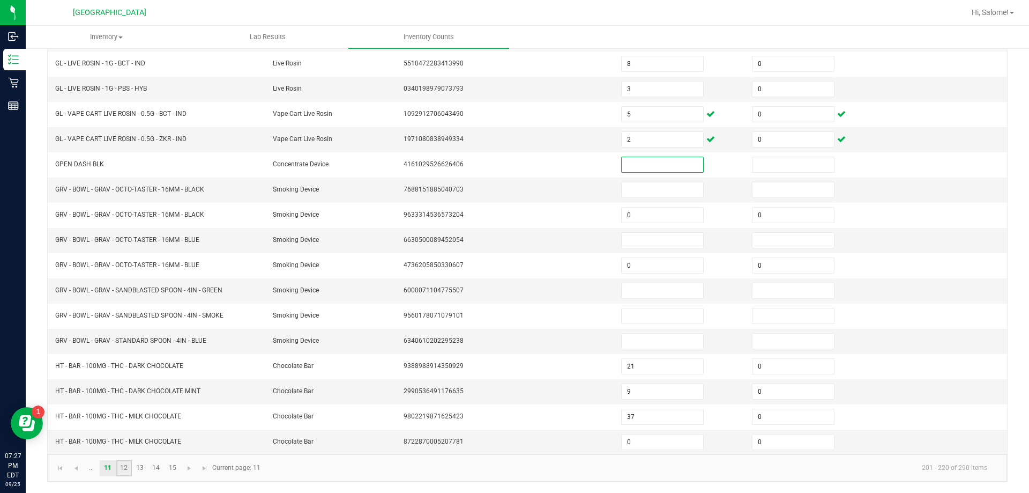
click at [128, 470] on link "12" at bounding box center [124, 468] width 16 height 16
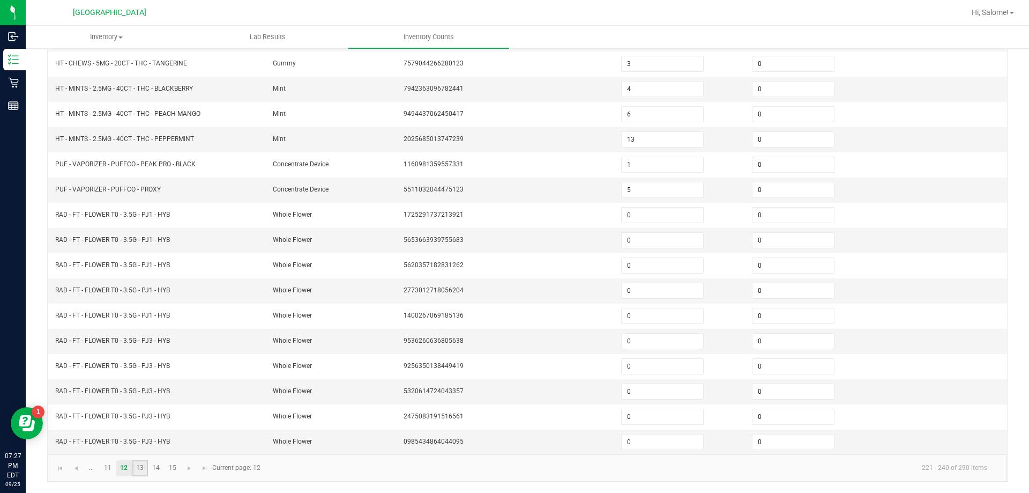
click at [140, 468] on link "13" at bounding box center [140, 468] width 16 height 16
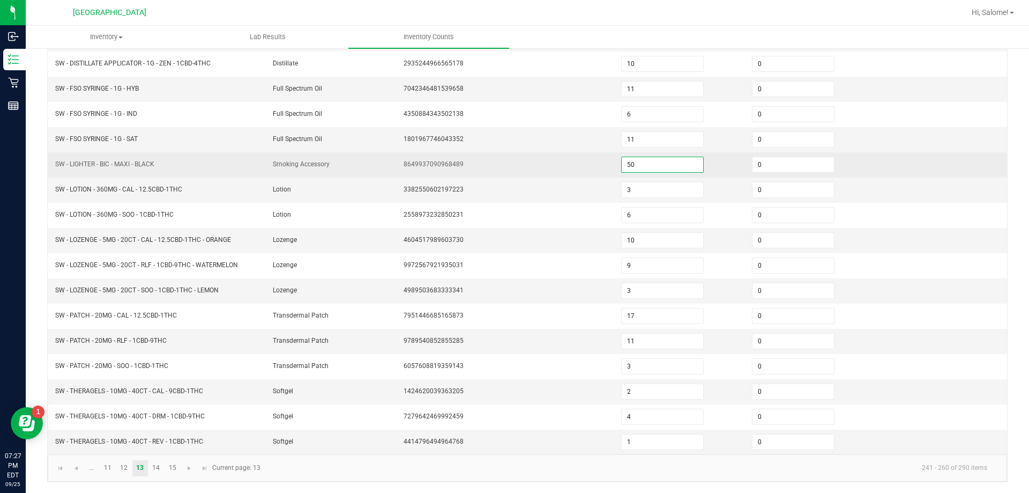
click at [665, 166] on input "50" at bounding box center [662, 164] width 81 height 15
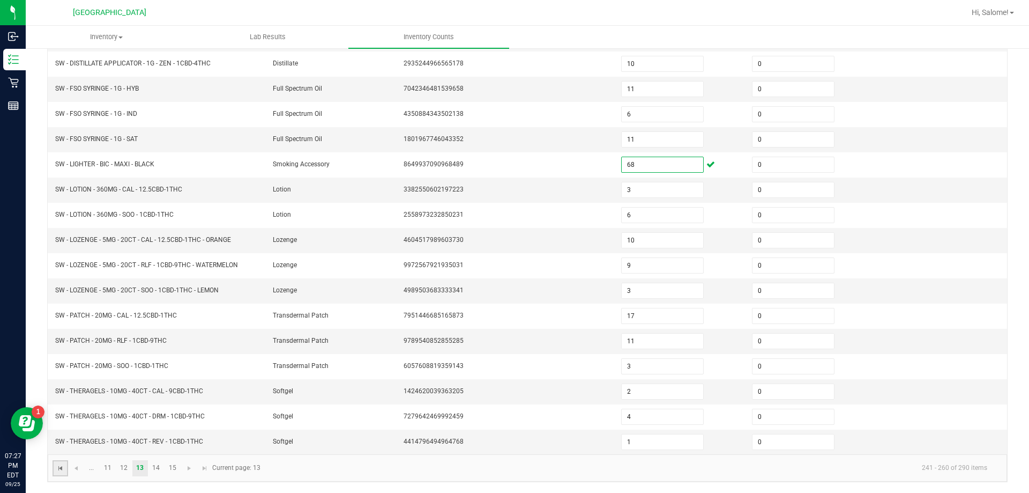
click at [56, 466] on span "Go to the first page" at bounding box center [60, 468] width 9 height 9
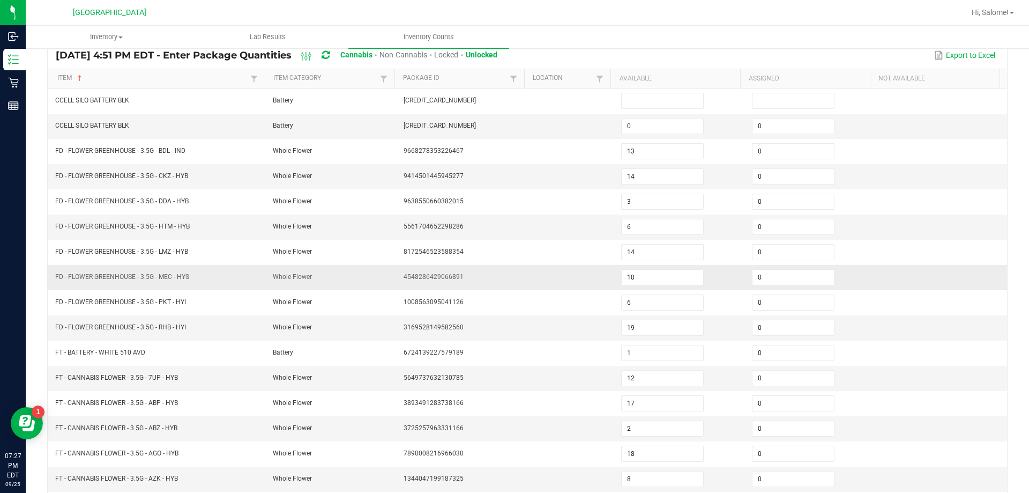
scroll to position [0, 0]
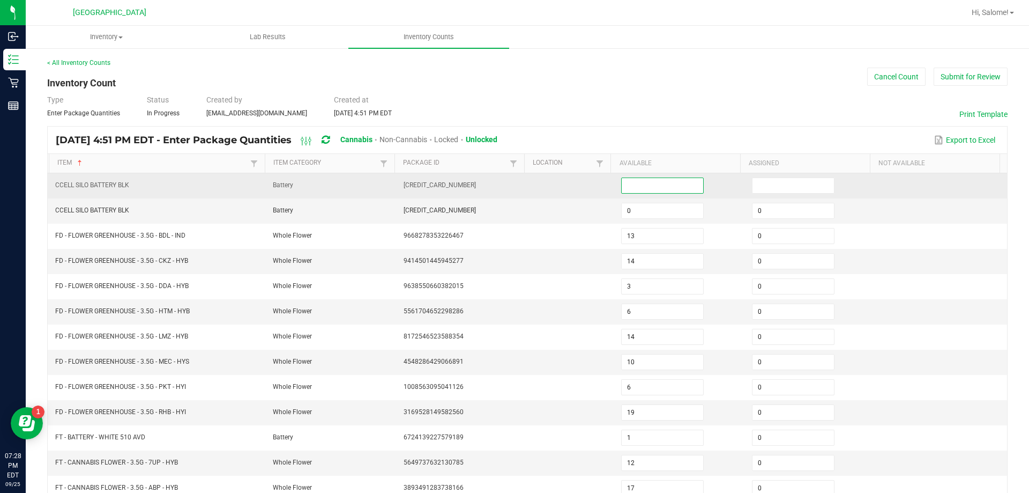
click at [674, 191] on input at bounding box center [662, 185] width 81 height 15
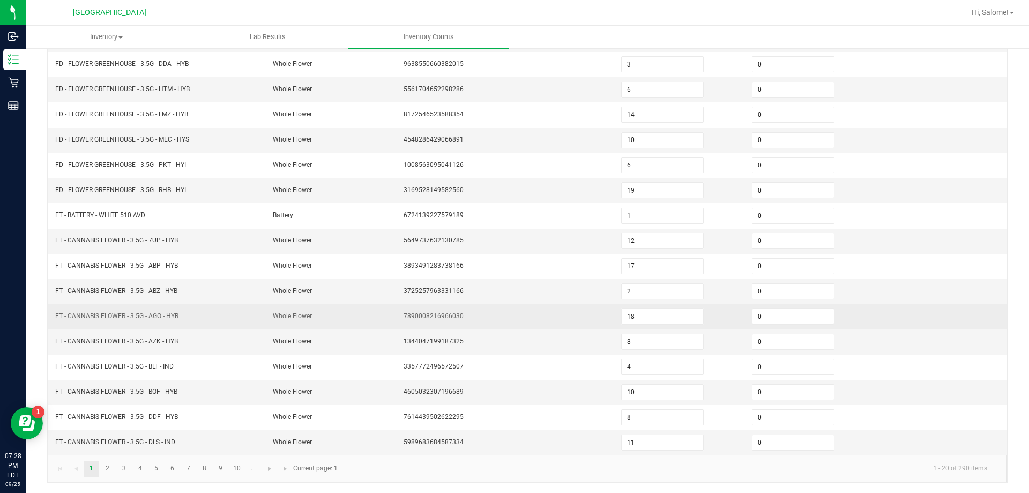
scroll to position [222, 0]
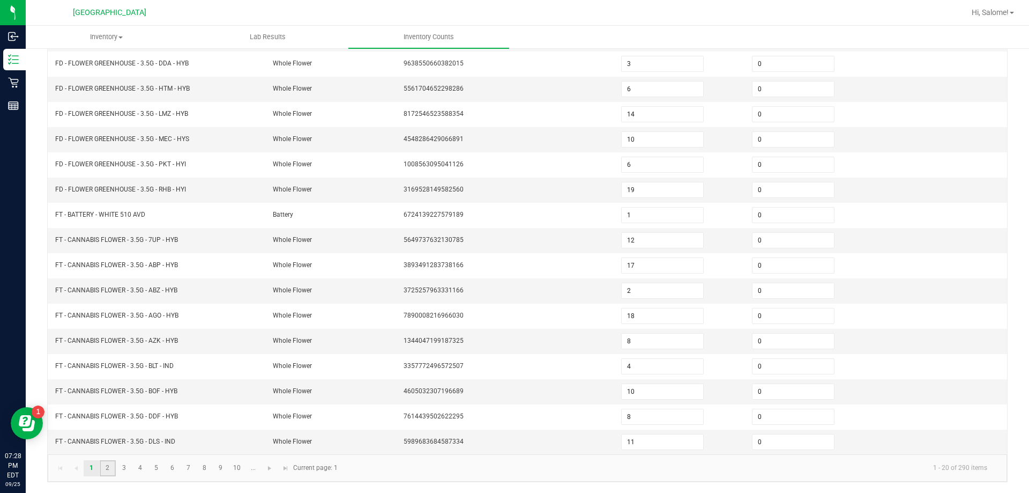
click at [110, 470] on link "2" at bounding box center [108, 468] width 16 height 16
click at [169, 470] on link "6" at bounding box center [173, 468] width 16 height 16
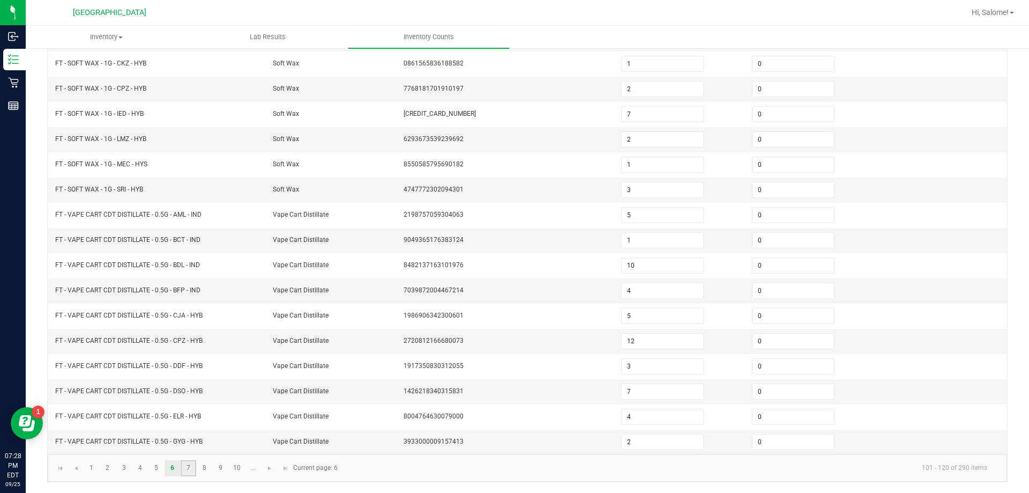
click at [189, 472] on link "7" at bounding box center [189, 468] width 16 height 16
click at [200, 467] on link "8" at bounding box center [205, 468] width 16 height 16
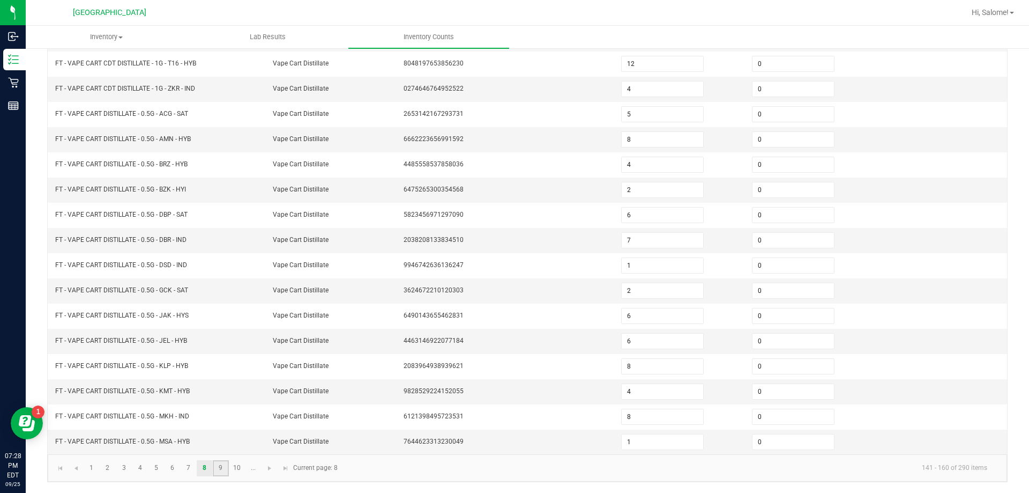
click at [225, 466] on link "9" at bounding box center [221, 468] width 16 height 16
click at [236, 466] on link "10" at bounding box center [237, 468] width 16 height 16
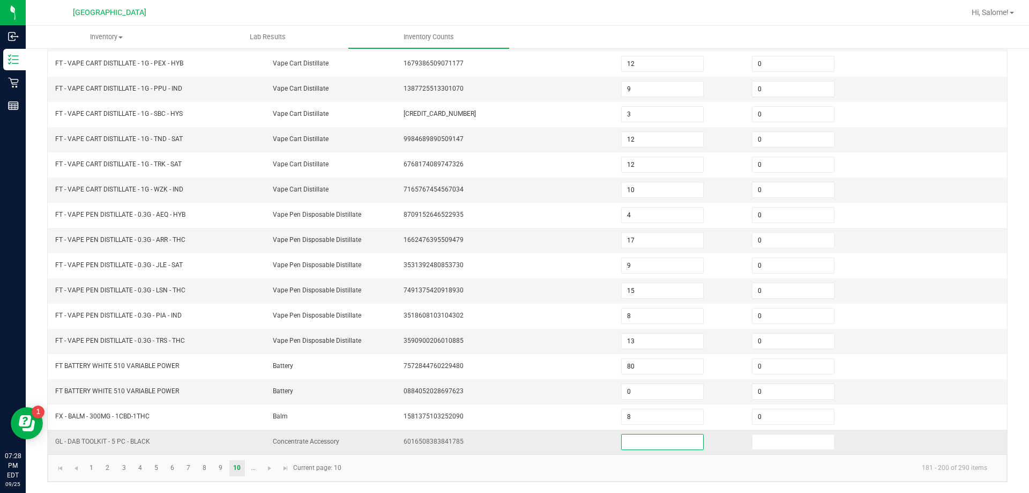
click at [628, 439] on input at bounding box center [662, 441] width 81 height 15
click at [268, 469] on span "Go to the next page" at bounding box center [269, 468] width 9 height 9
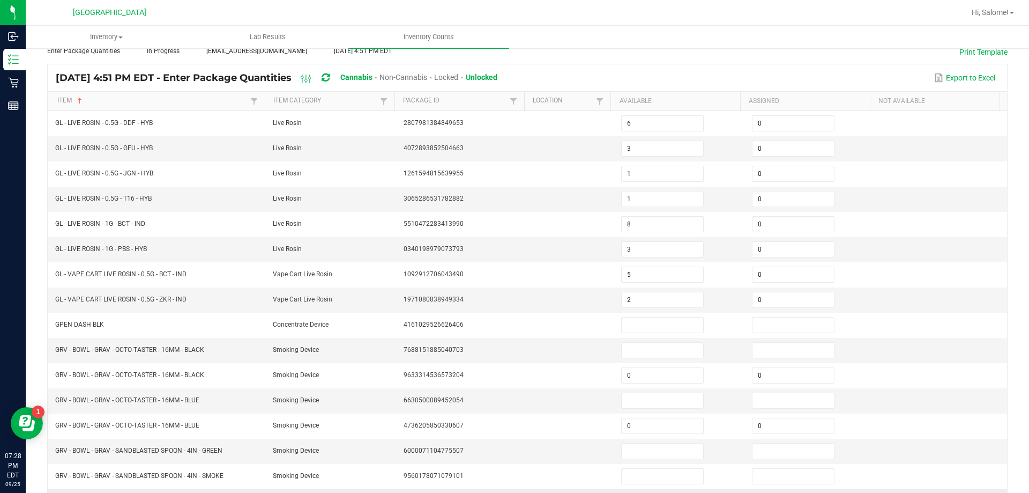
scroll to position [62, 0]
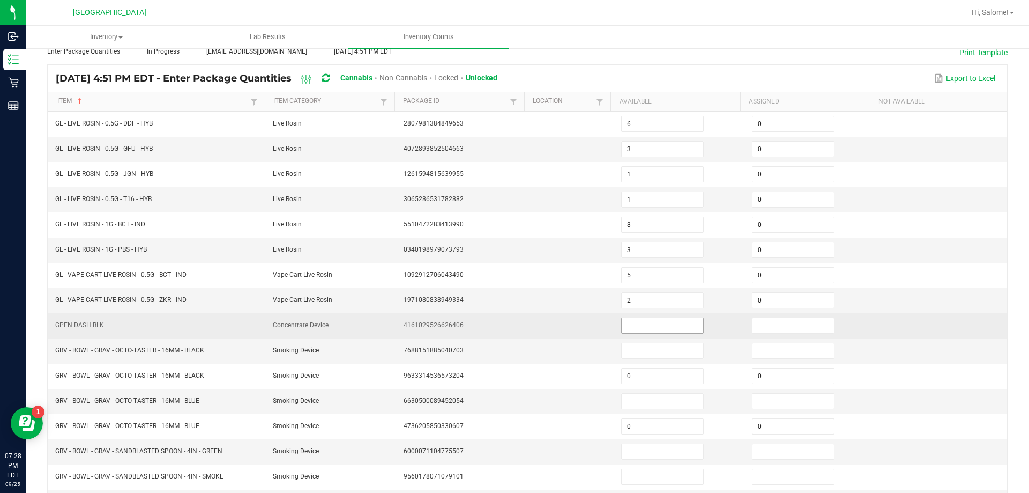
click at [639, 323] on input at bounding box center [662, 325] width 81 height 15
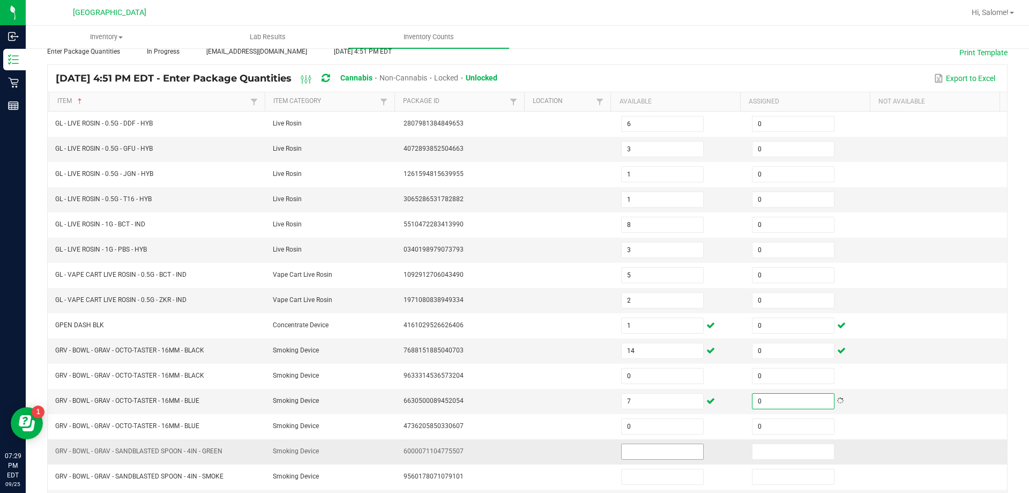
click at [656, 443] on span at bounding box center [662, 451] width 83 height 16
click at [655, 450] on input at bounding box center [662, 451] width 81 height 15
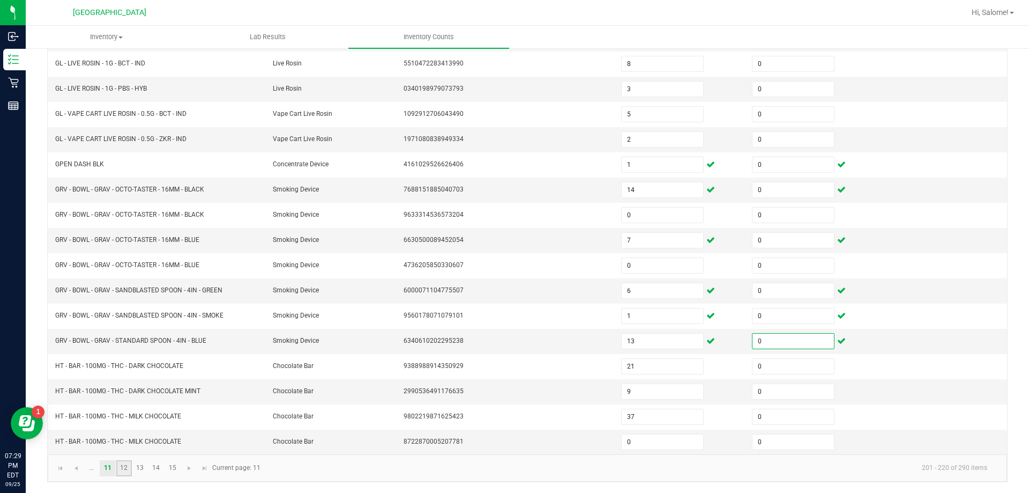
click at [131, 471] on link "12" at bounding box center [124, 468] width 16 height 16
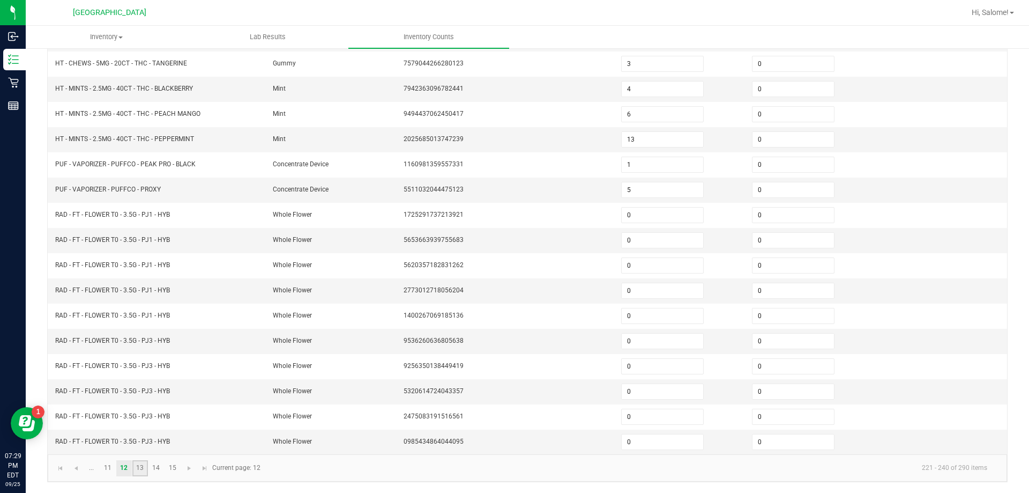
click at [146, 472] on link "13" at bounding box center [140, 468] width 16 height 16
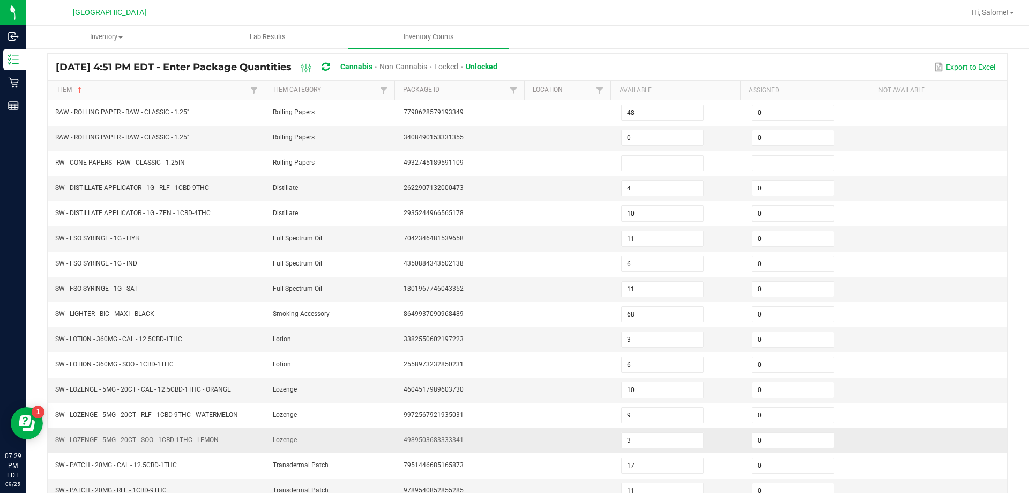
scroll to position [62, 0]
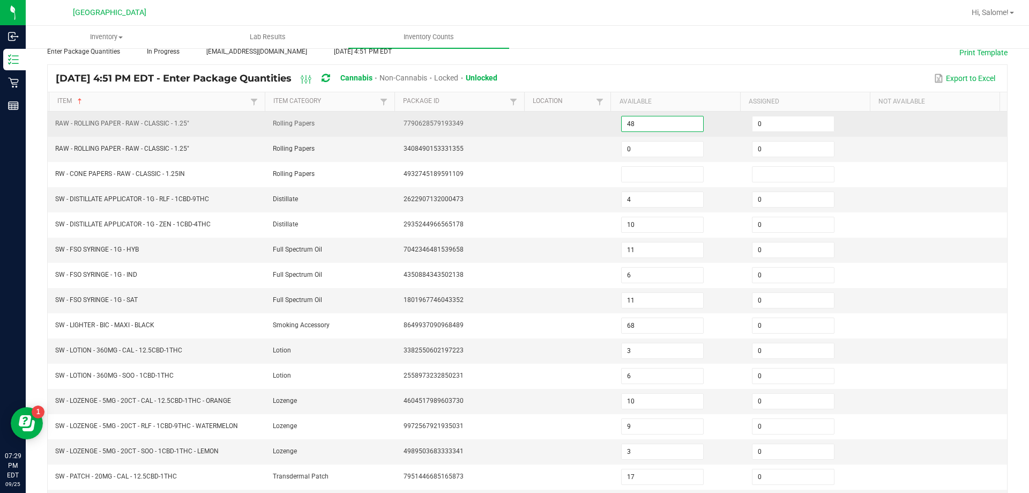
click at [672, 131] on input "48" at bounding box center [662, 123] width 81 height 15
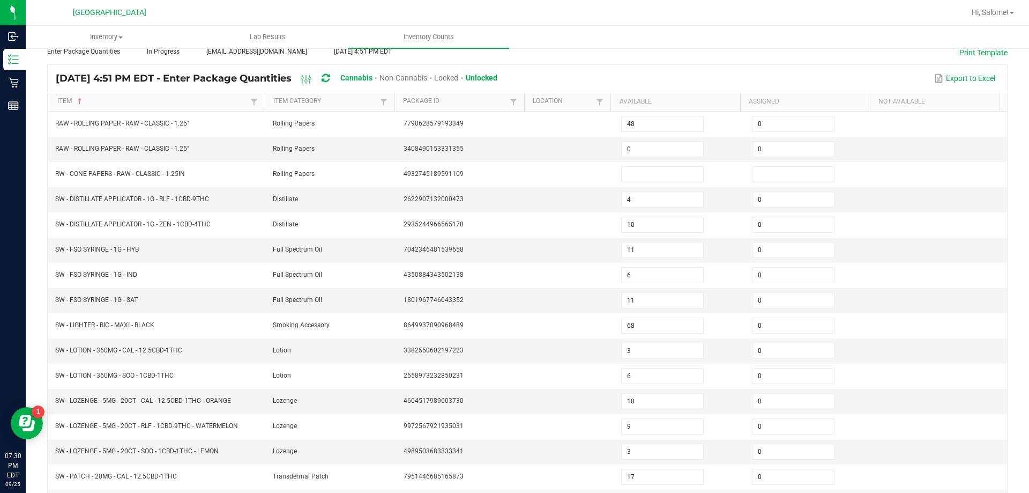
click at [585, 59] on div "< All Inventory Counts Inventory Count Cancel Count Submit for Review Type Ente…" at bounding box center [527, 319] width 960 height 646
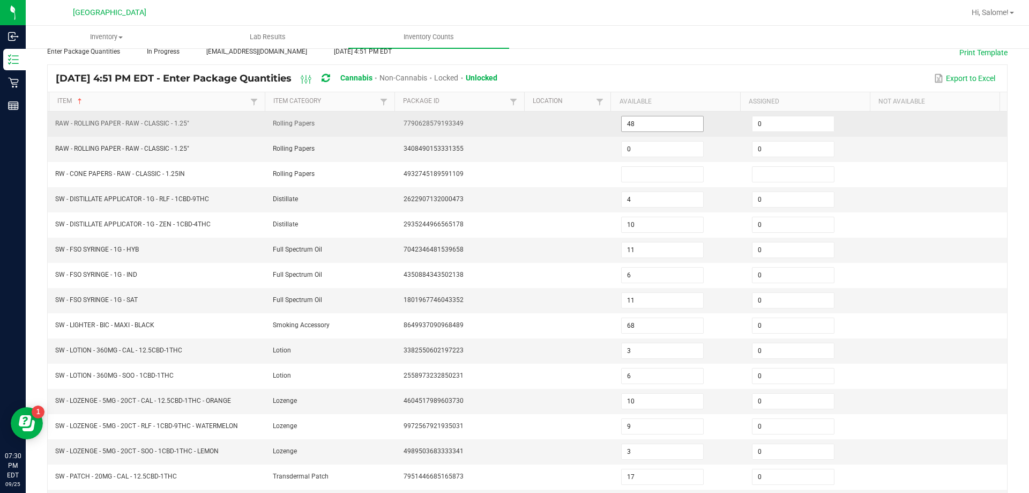
click at [664, 122] on input "48" at bounding box center [662, 123] width 81 height 15
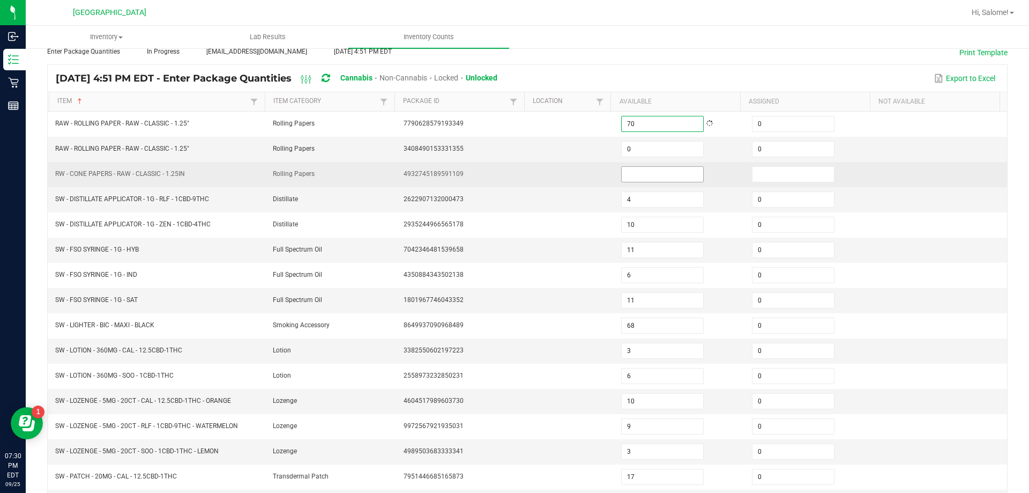
click at [647, 179] on input at bounding box center [662, 174] width 81 height 15
click at [742, 168] on input at bounding box center [793, 174] width 81 height 15
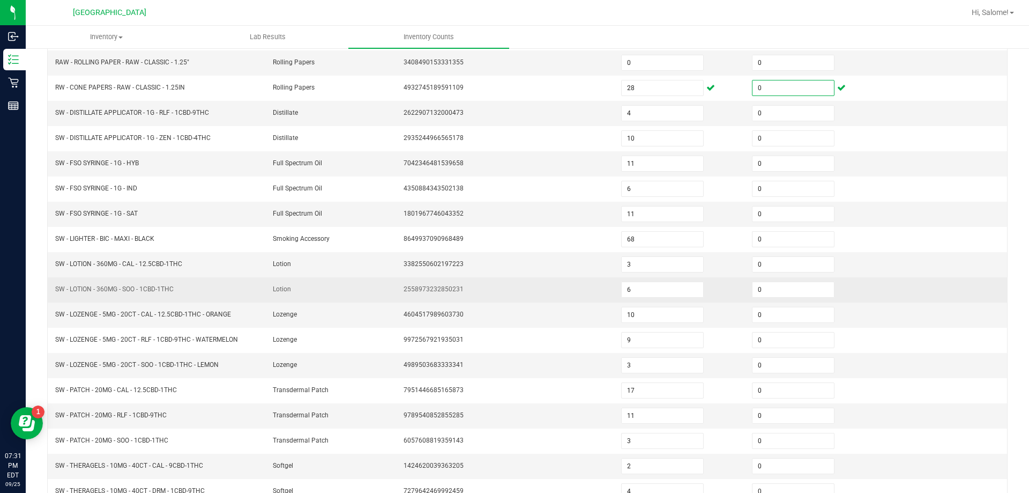
scroll to position [222, 0]
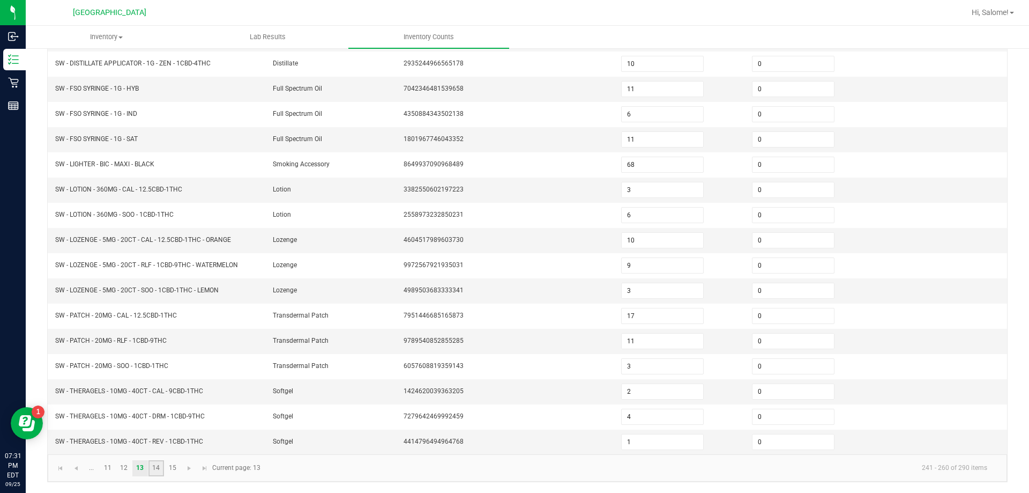
click at [159, 470] on link "14" at bounding box center [156, 468] width 16 height 16
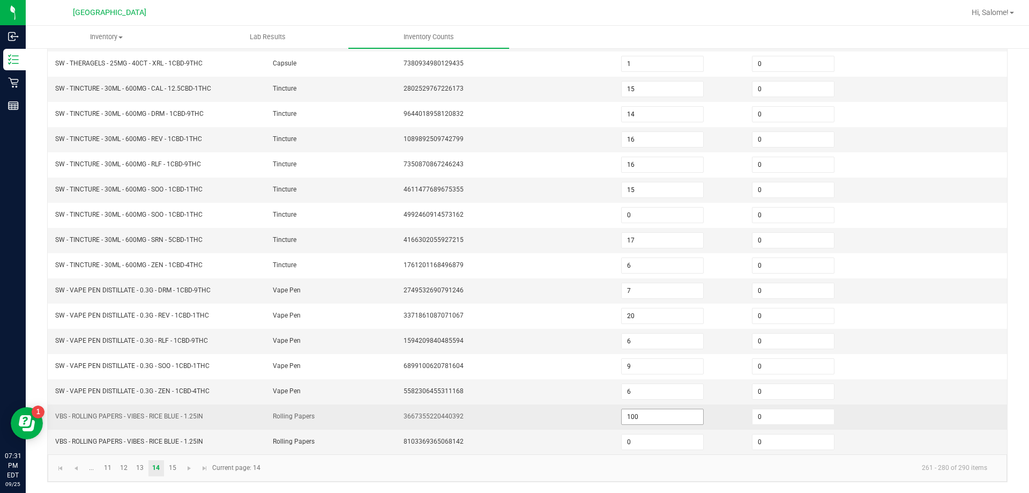
click at [656, 415] on input "100" at bounding box center [662, 416] width 81 height 15
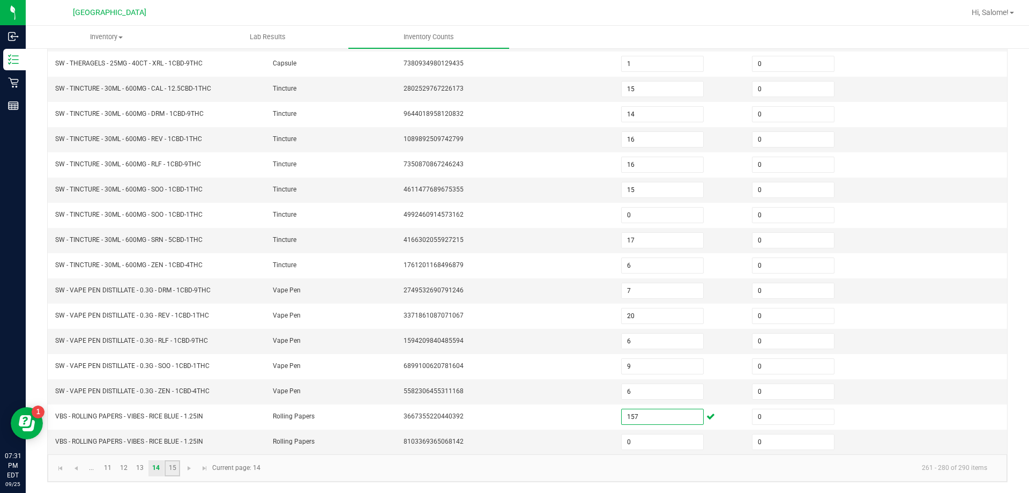
click at [175, 471] on link "15" at bounding box center [173, 468] width 16 height 16
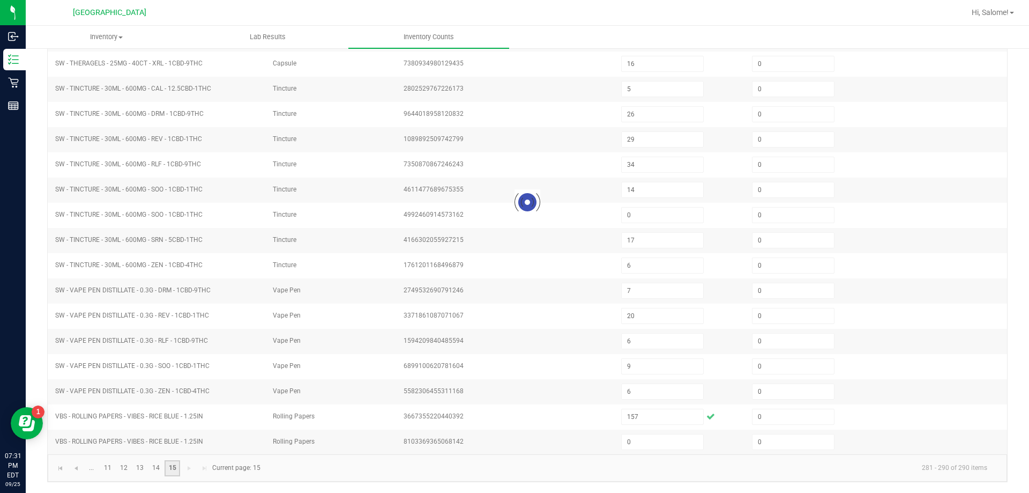
scroll to position [0, 0]
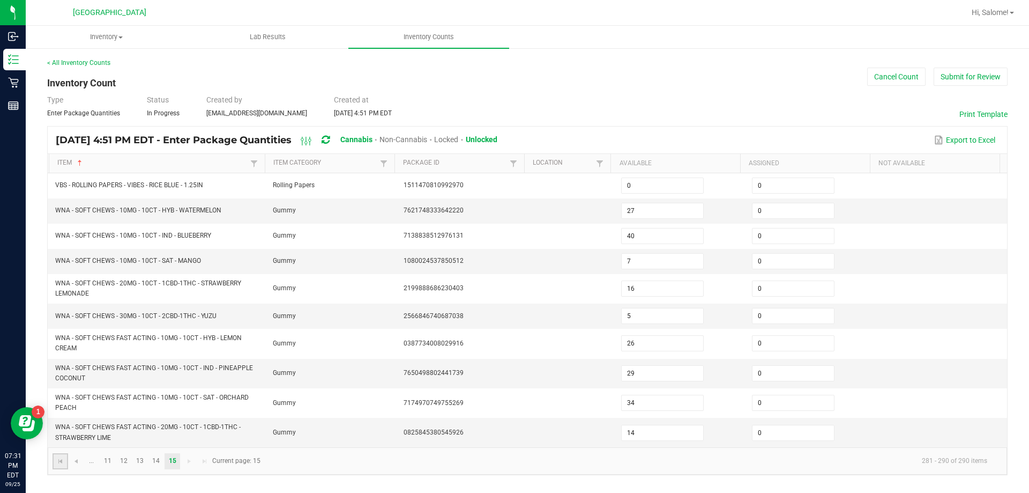
click at [67, 461] on link at bounding box center [61, 461] width 16 height 16
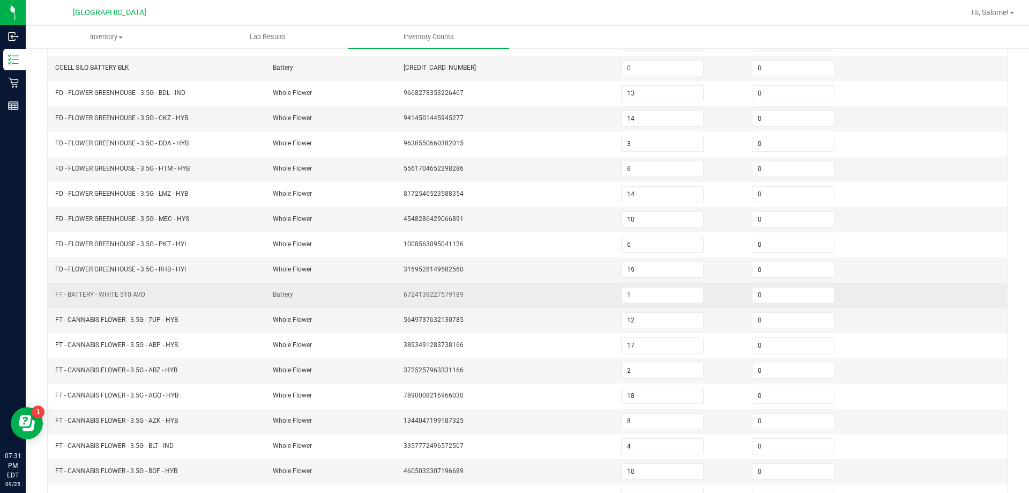
scroll to position [214, 0]
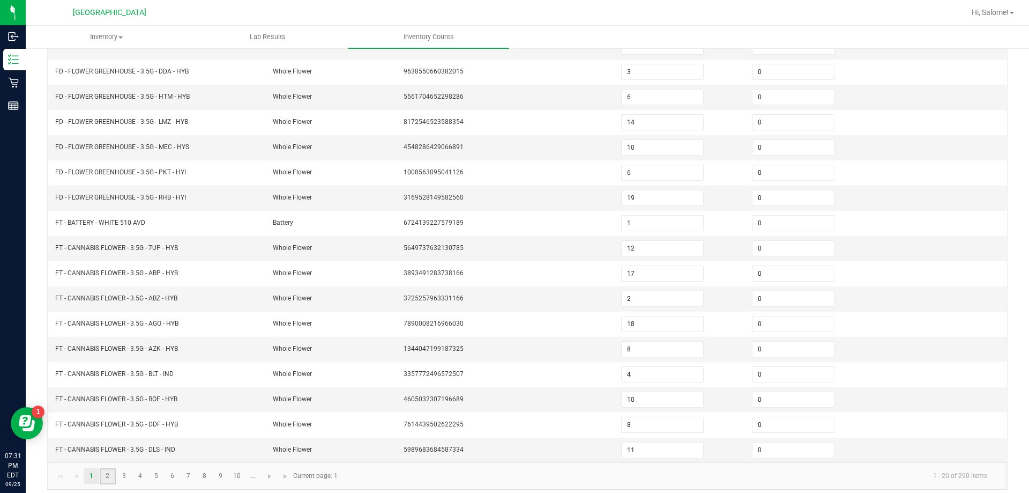
click at [106, 478] on link "2" at bounding box center [108, 476] width 16 height 16
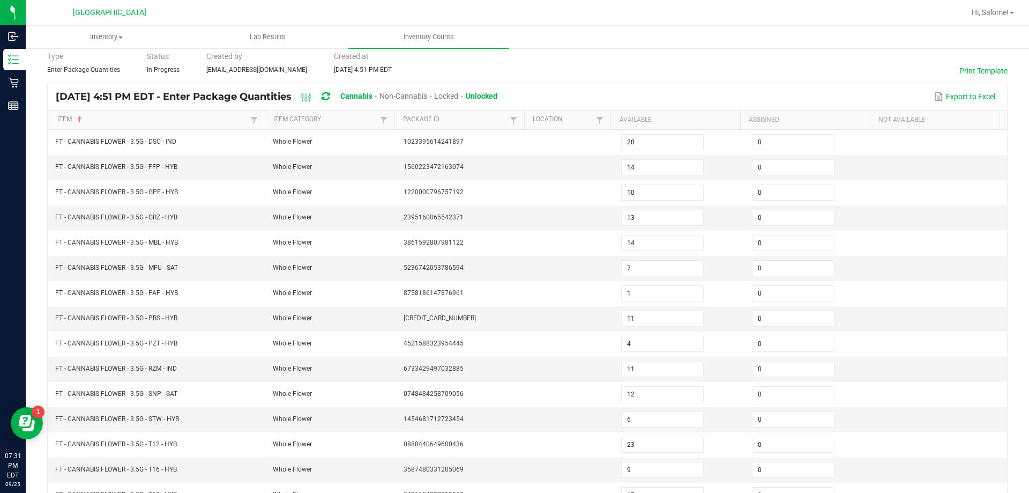
scroll to position [222, 0]
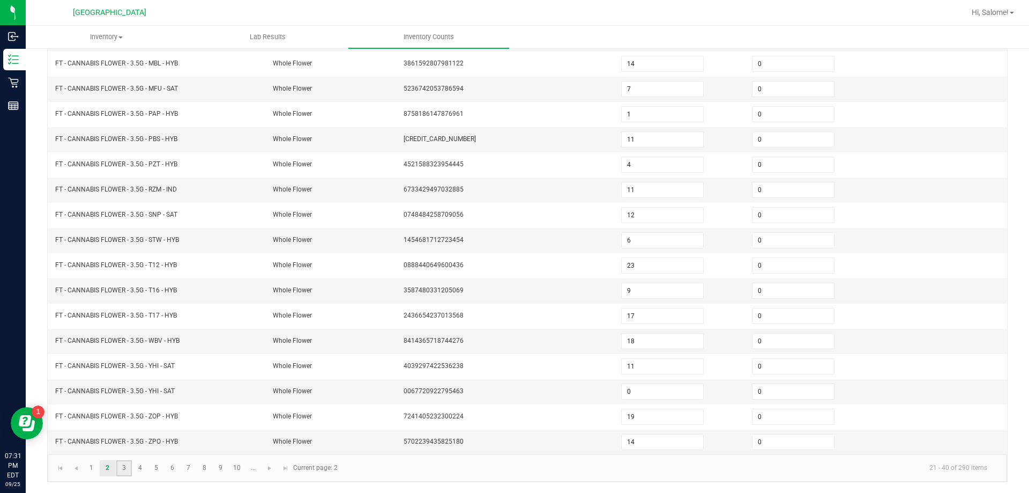
click at [124, 470] on link "3" at bounding box center [124, 468] width 16 height 16
click at [131, 467] on link "3" at bounding box center [124, 468] width 16 height 16
click at [136, 470] on link "4" at bounding box center [140, 468] width 16 height 16
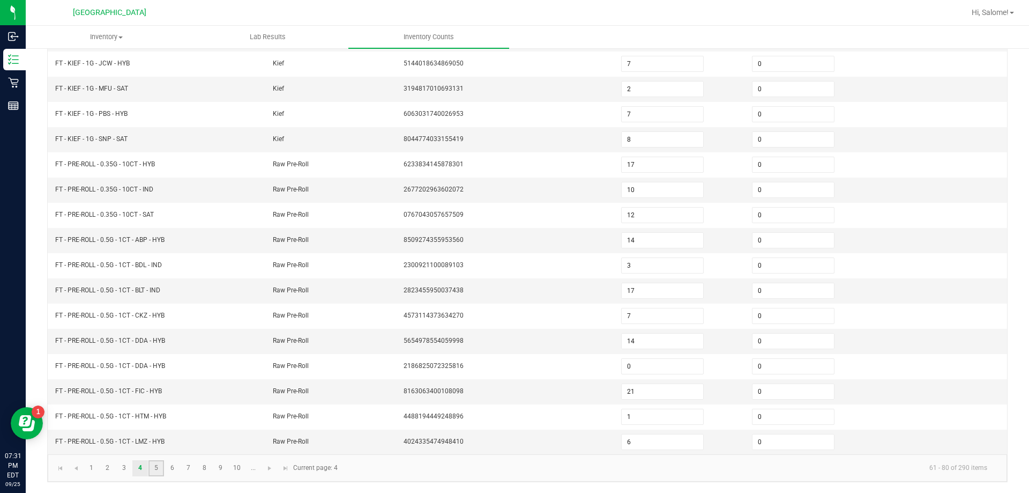
click at [152, 468] on link "5" at bounding box center [156, 468] width 16 height 16
click at [235, 468] on link "10" at bounding box center [237, 468] width 16 height 16
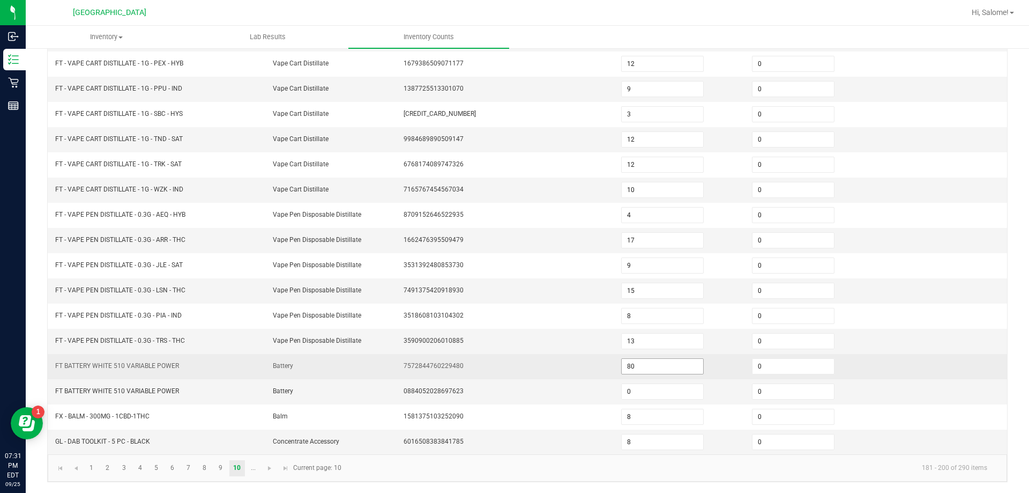
click at [634, 371] on input "80" at bounding box center [662, 366] width 81 height 15
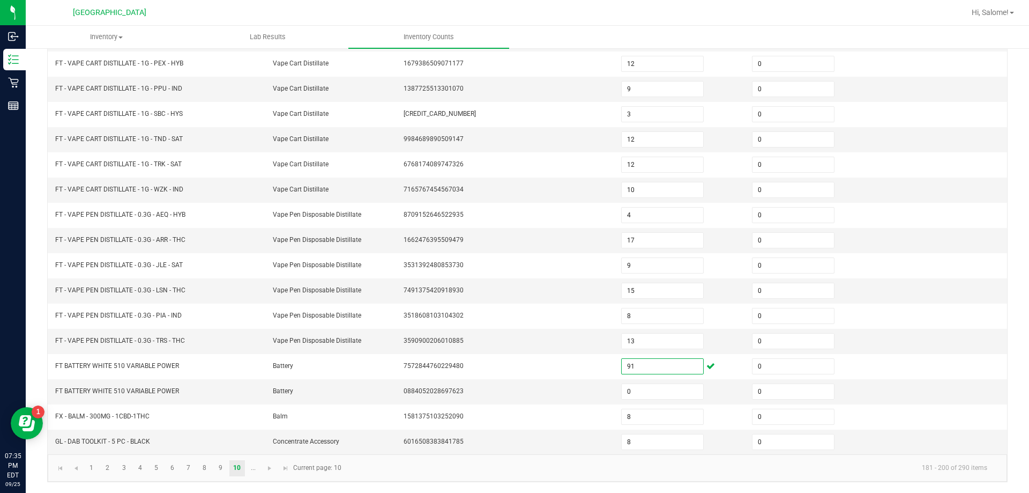
click at [261, 471] on li "..." at bounding box center [253, 468] width 16 height 16
click at [264, 468] on link at bounding box center [270, 468] width 16 height 16
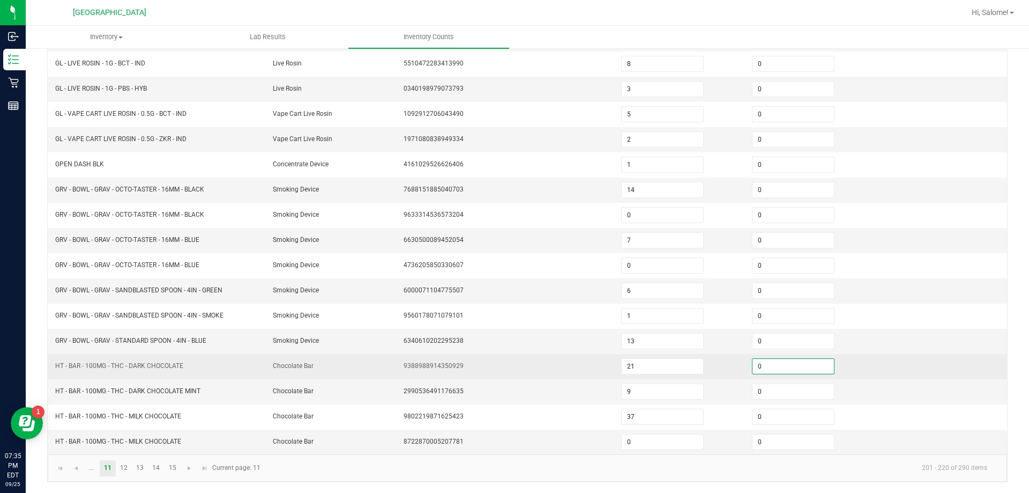
click at [742, 366] on input "0" at bounding box center [793, 366] width 81 height 15
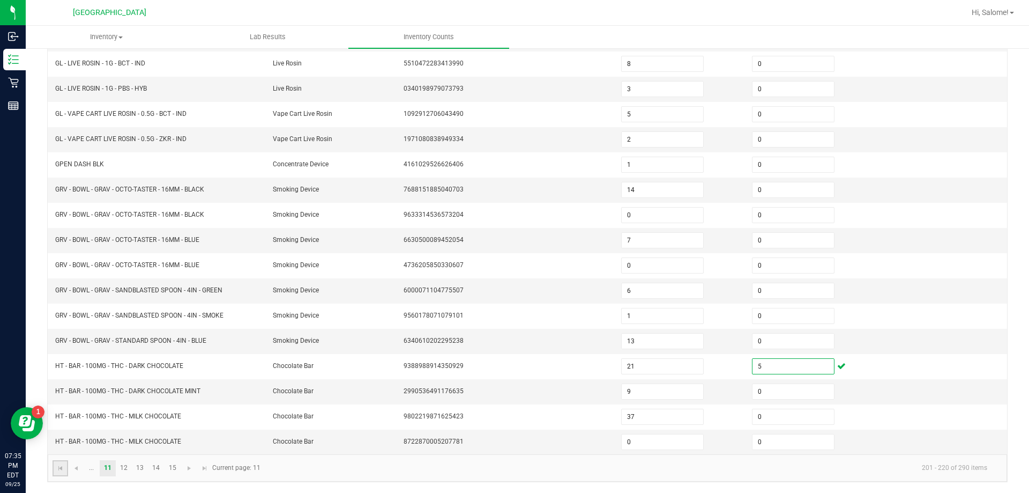
click at [66, 469] on link at bounding box center [61, 468] width 16 height 16
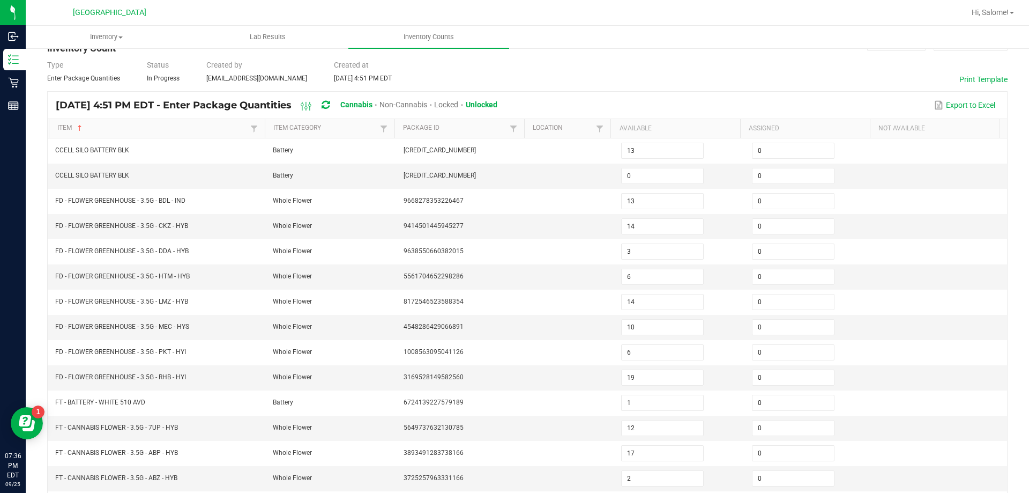
scroll to position [8, 0]
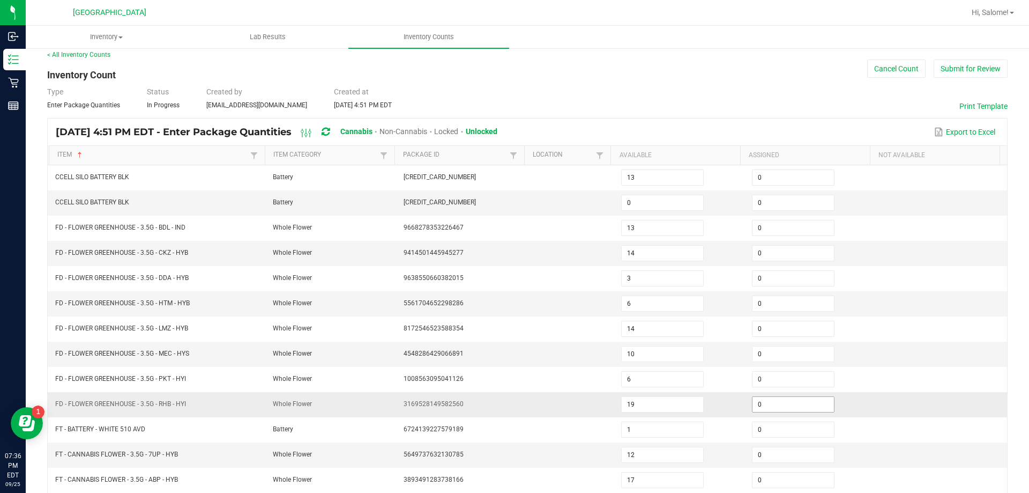
click at [742, 399] on input "0" at bounding box center [793, 404] width 81 height 15
click at [742, 297] on input "0" at bounding box center [793, 303] width 81 height 15
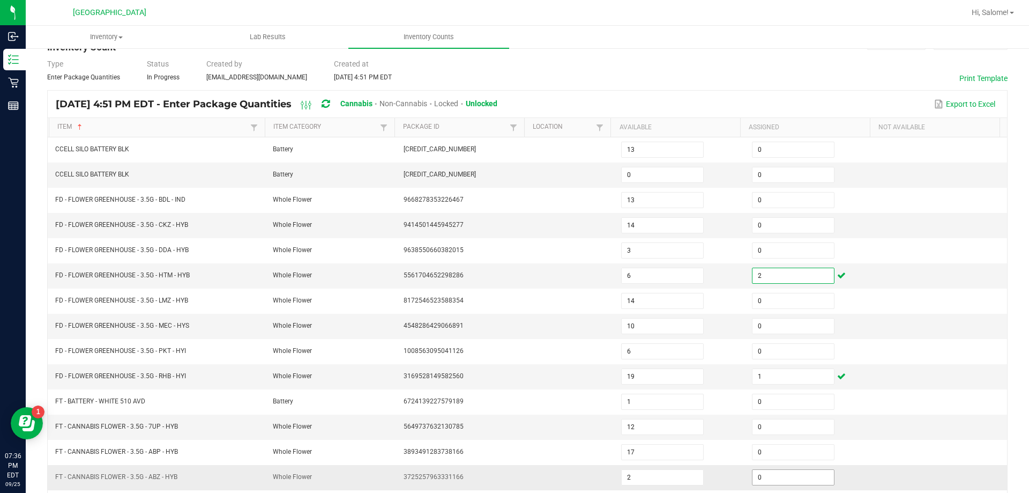
scroll to position [115, 0]
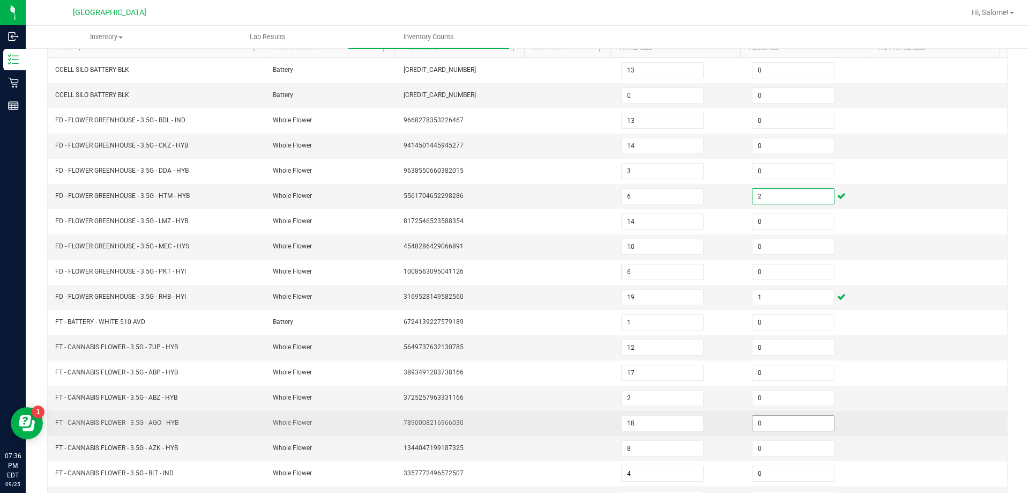
click at [742, 420] on input "0" at bounding box center [793, 422] width 81 height 15
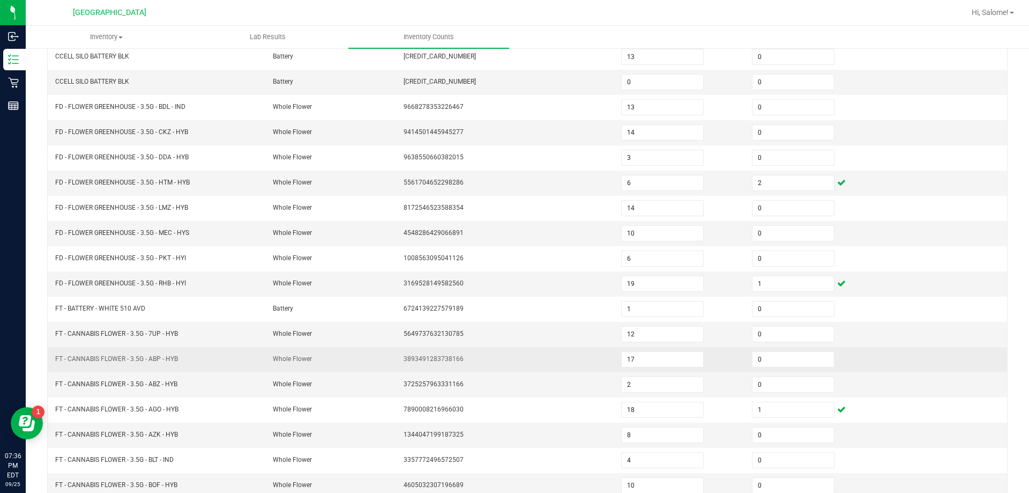
scroll to position [222, 0]
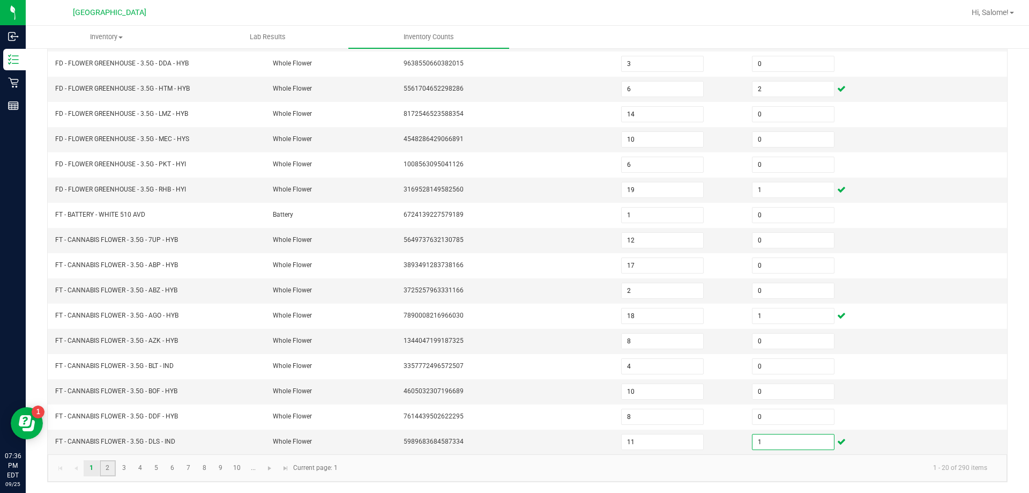
click at [106, 465] on link "2" at bounding box center [108, 468] width 16 height 16
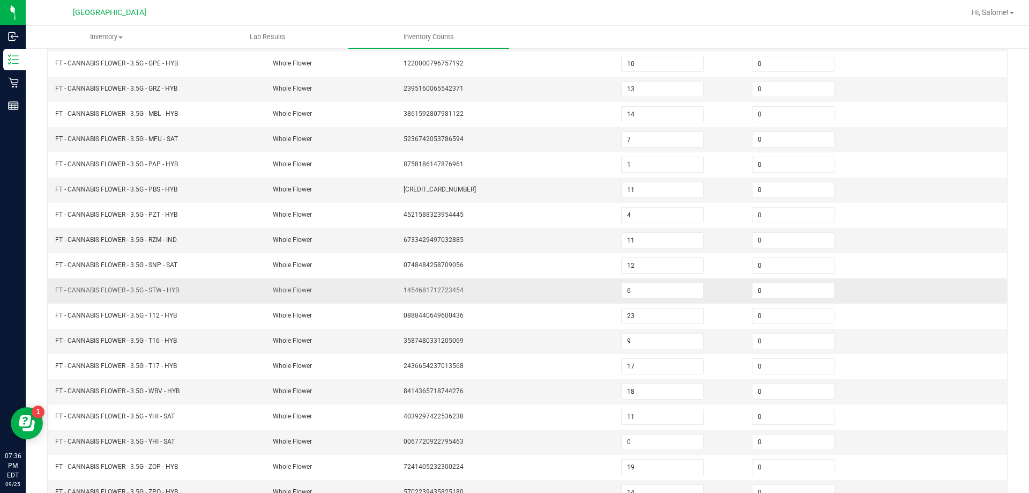
scroll to position [62, 0]
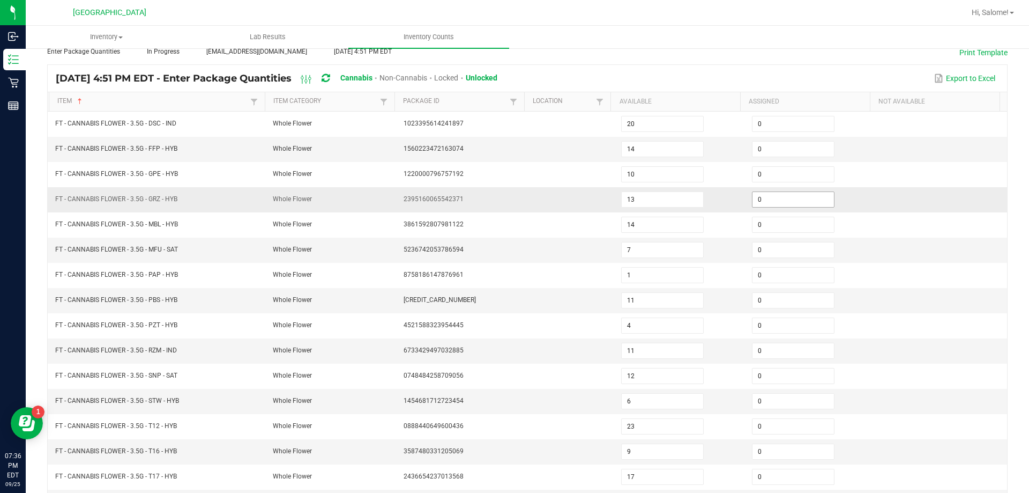
click at [742, 200] on input "0" at bounding box center [793, 199] width 81 height 15
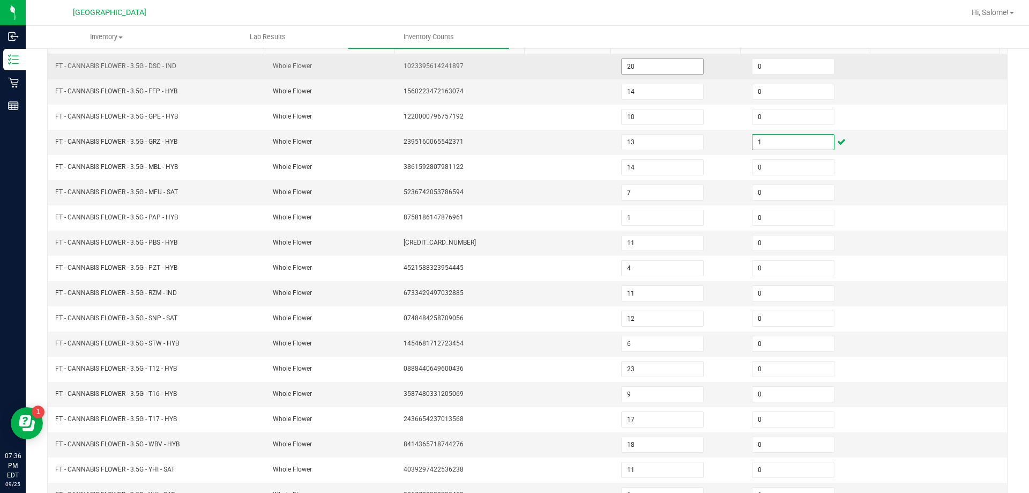
scroll to position [8, 0]
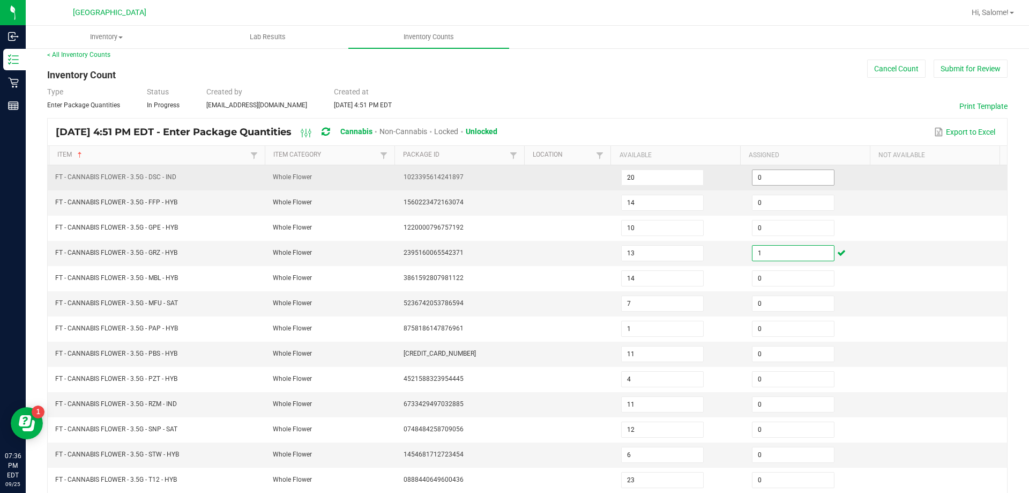
click at [742, 180] on input "0" at bounding box center [793, 177] width 81 height 15
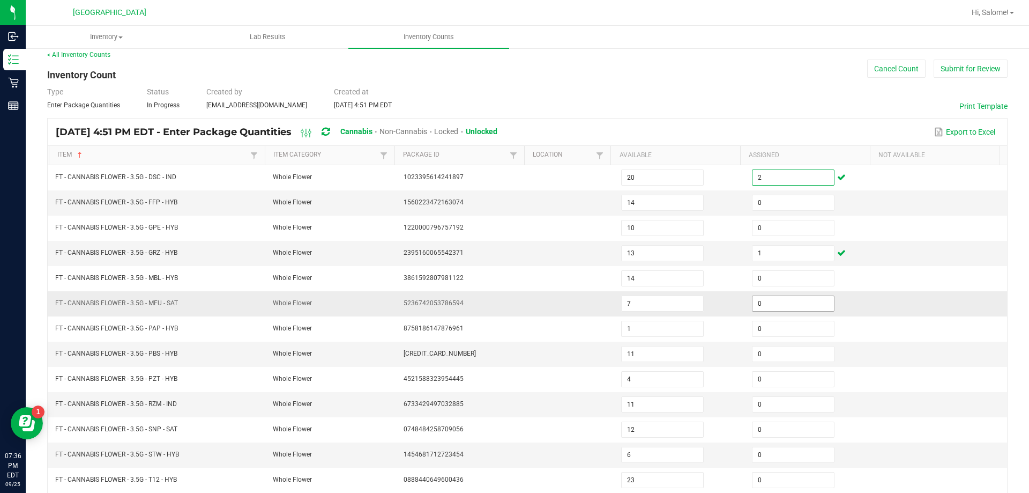
click at [742, 303] on input "0" at bounding box center [793, 303] width 81 height 15
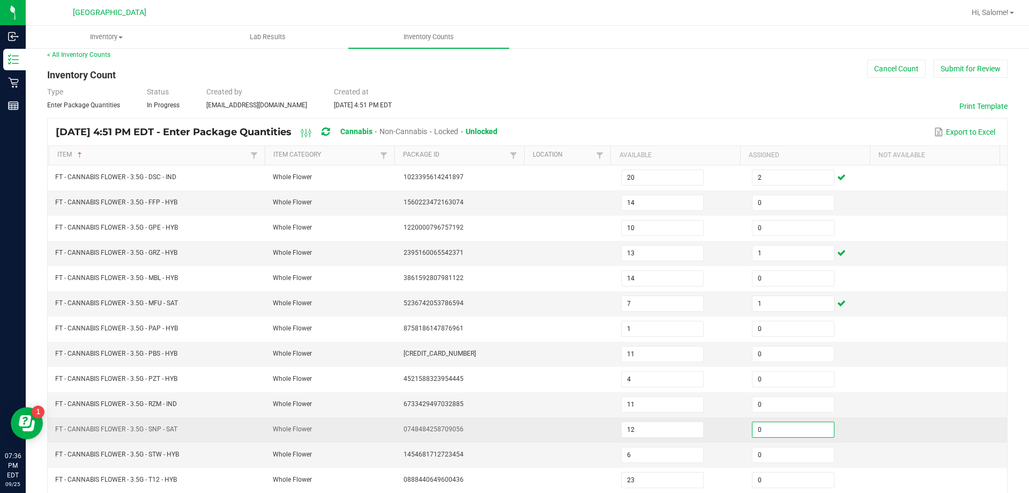
click at [742, 430] on input "0" at bounding box center [793, 429] width 81 height 15
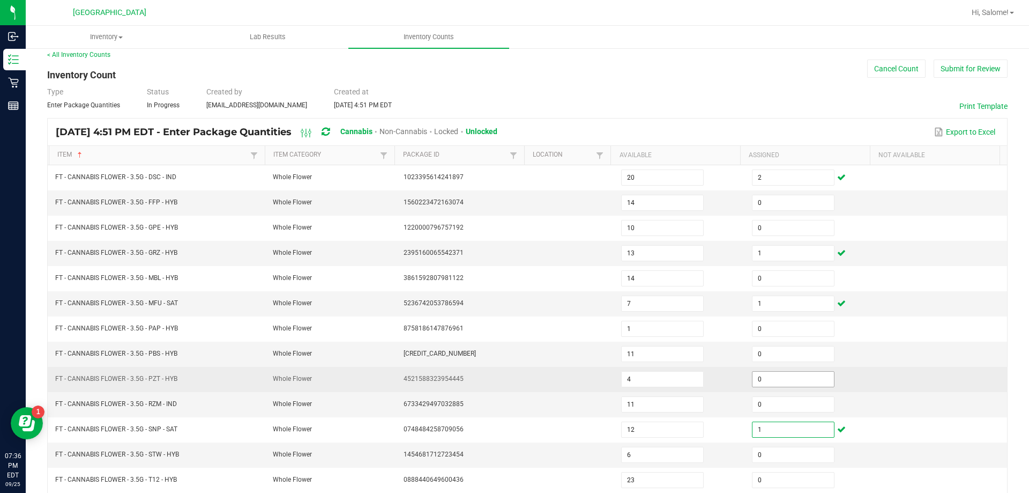
click at [742, 380] on input "0" at bounding box center [793, 378] width 81 height 15
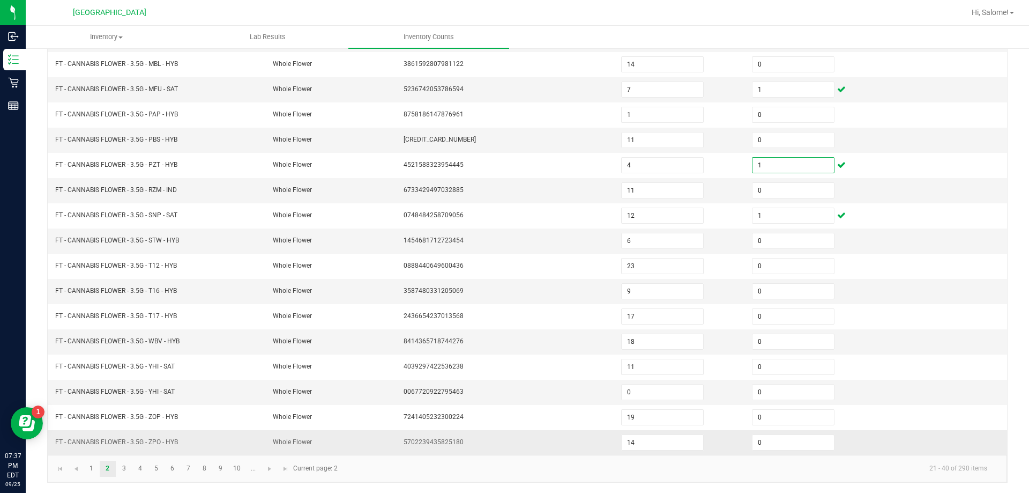
scroll to position [222, 0]
click at [131, 469] on link "3" at bounding box center [124, 468] width 16 height 16
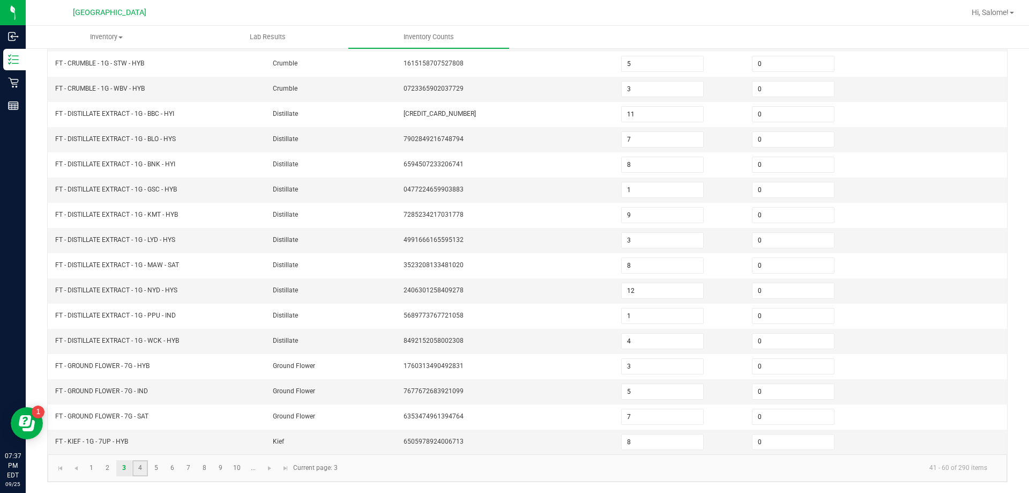
click at [145, 469] on link "4" at bounding box center [140, 468] width 16 height 16
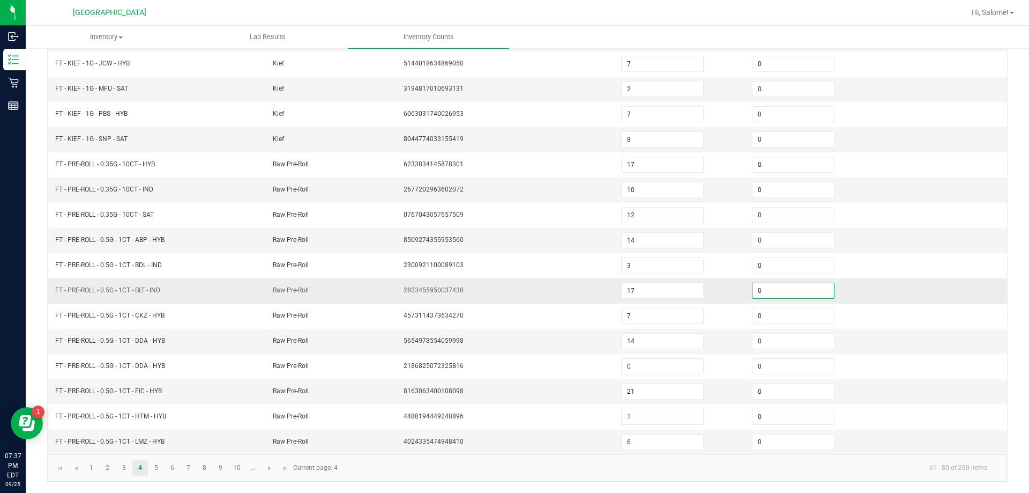
click at [742, 289] on input "0" at bounding box center [793, 290] width 81 height 15
click at [158, 470] on link "5" at bounding box center [156, 468] width 16 height 16
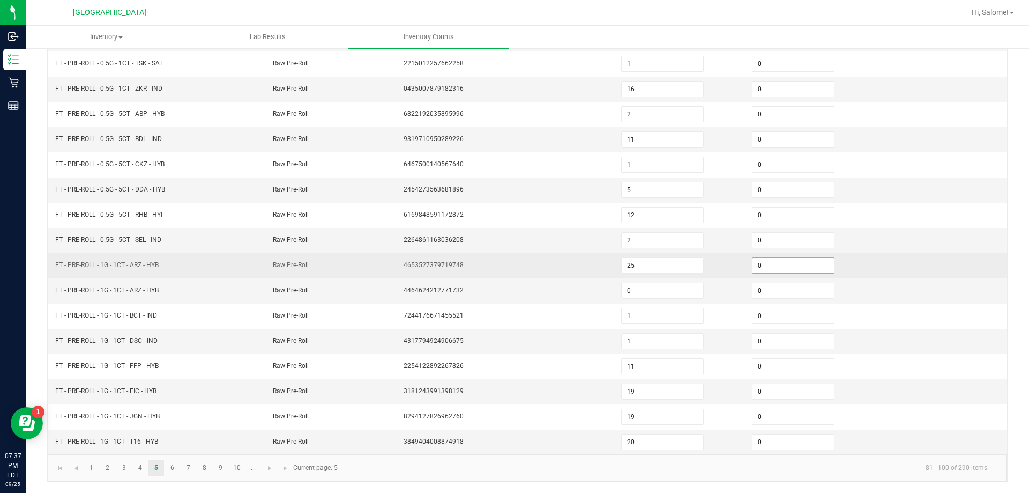
click at [742, 267] on input "0" at bounding box center [793, 265] width 81 height 15
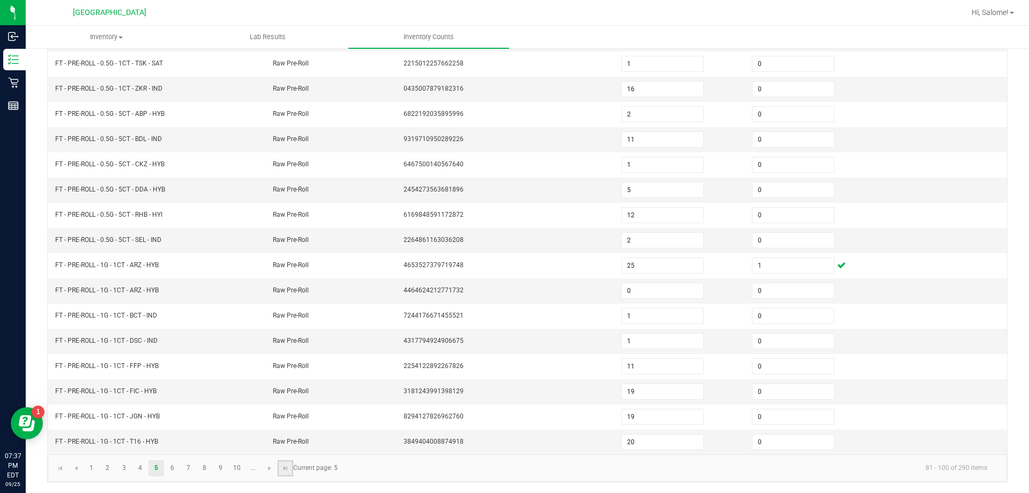
click at [287, 475] on link at bounding box center [286, 468] width 16 height 16
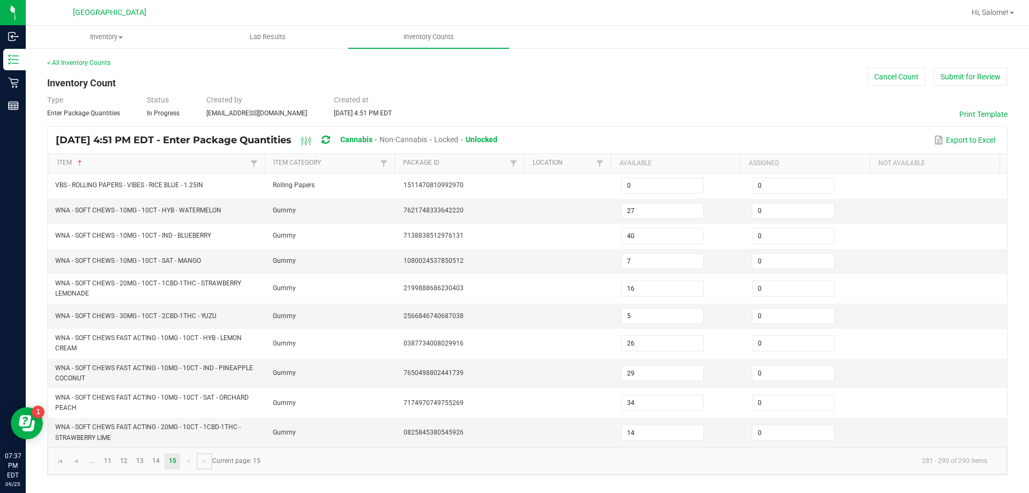
scroll to position [0, 0]
click at [157, 464] on link "14" at bounding box center [156, 461] width 16 height 16
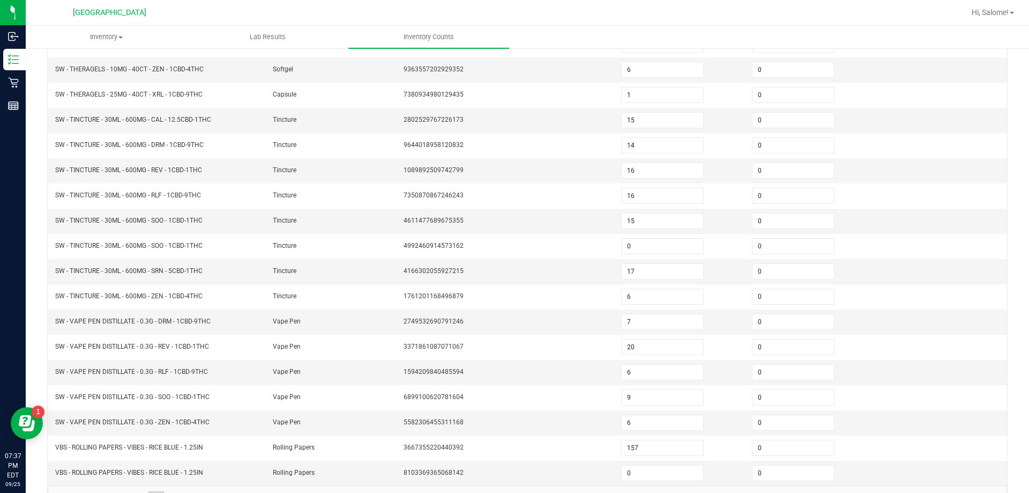
scroll to position [222, 0]
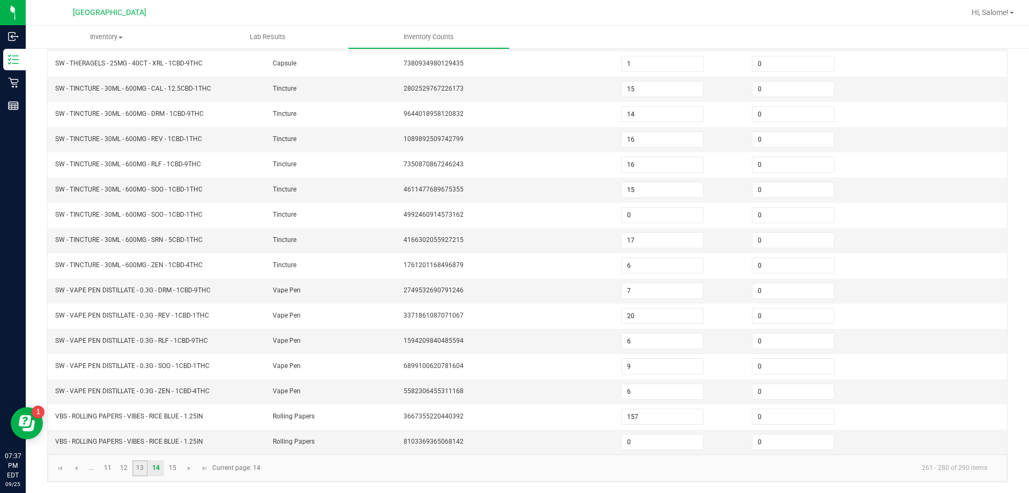
click at [143, 466] on link "13" at bounding box center [140, 468] width 16 height 16
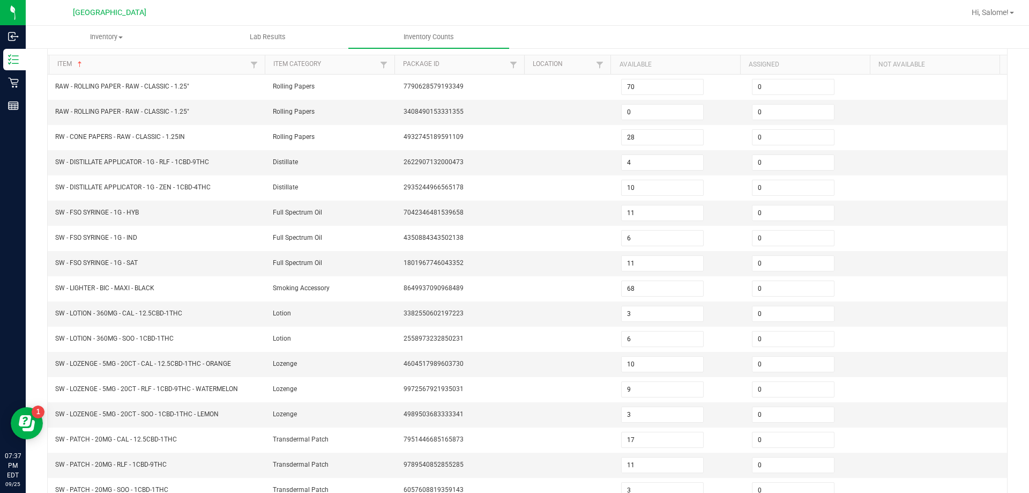
scroll to position [0, 0]
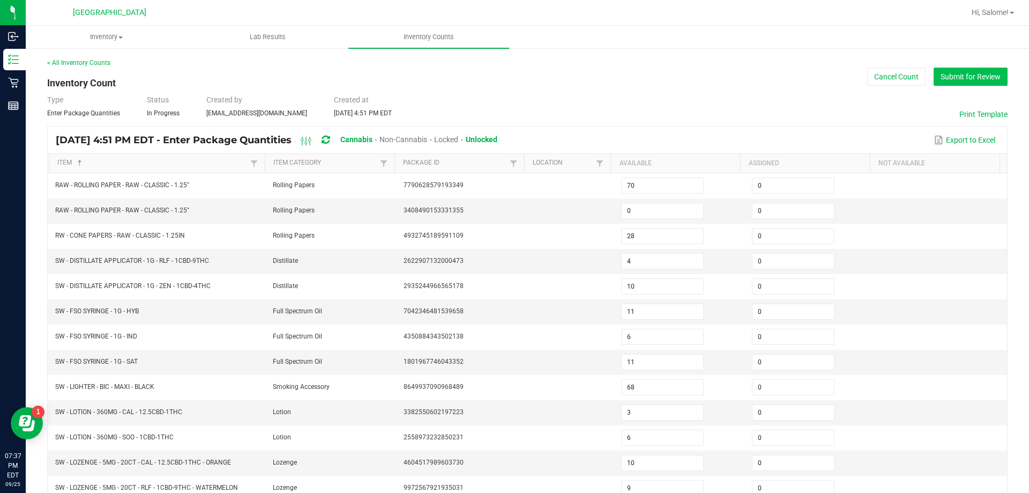
click at [742, 76] on button "Submit for Review" at bounding box center [971, 77] width 74 height 18
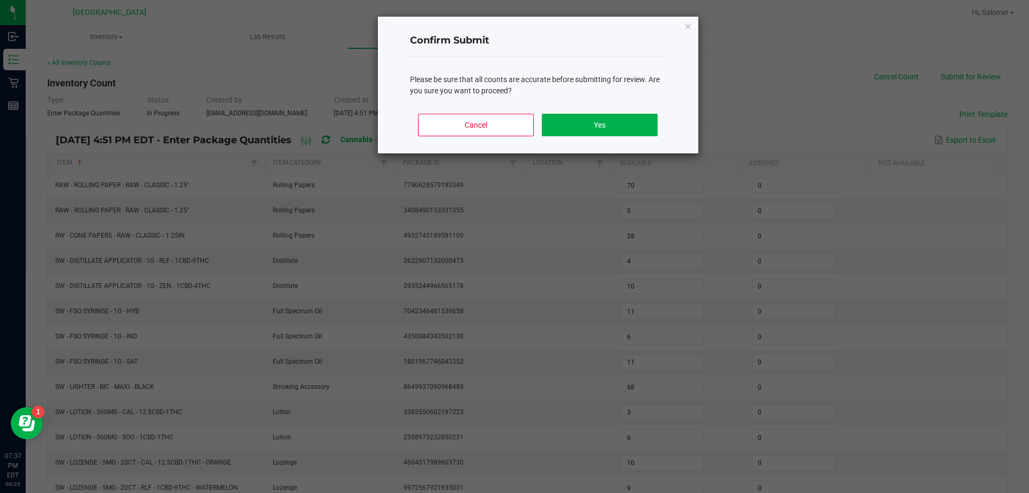
click at [608, 110] on div "Cancel Yes" at bounding box center [538, 129] width 256 height 48
click at [604, 124] on button "Yes" at bounding box center [599, 125] width 115 height 23
